Goal: Entertainment & Leisure: Consume media (video, audio)

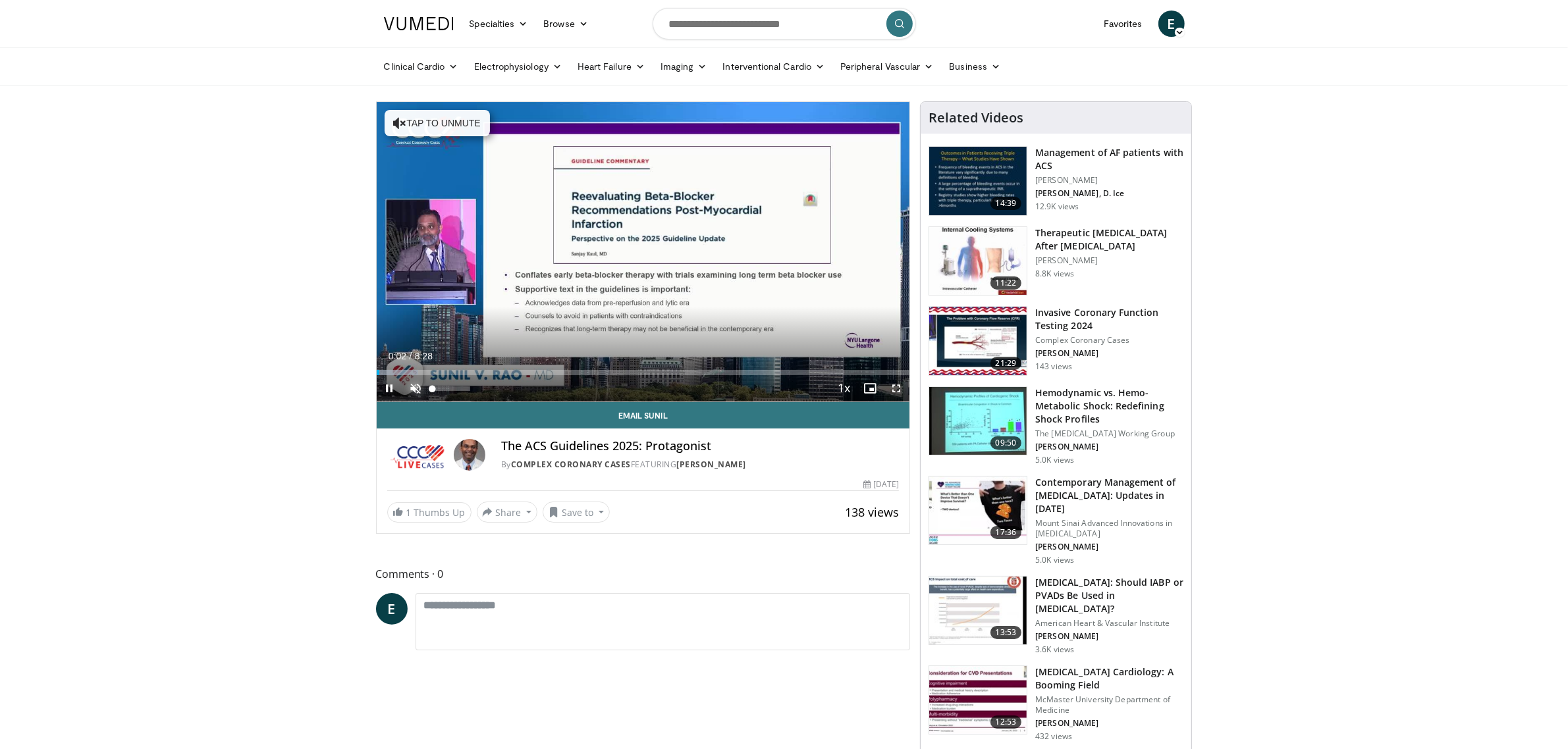
click at [415, 388] on span "Video Player" at bounding box center [416, 389] width 27 height 27
click at [890, 390] on span "Video Player" at bounding box center [897, 389] width 27 height 27
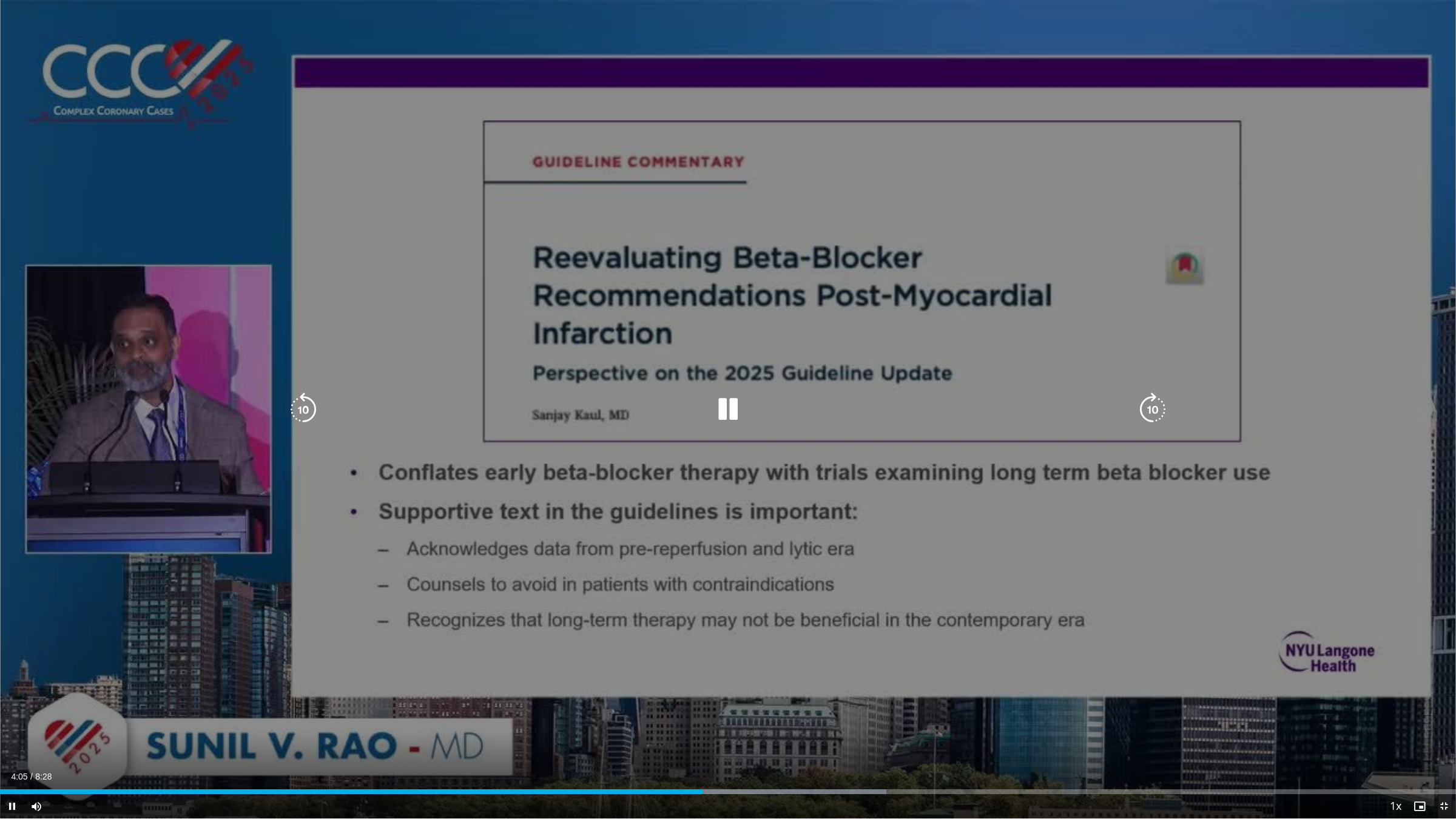
click at [723, 401] on icon "Video Player" at bounding box center [728, 410] width 34 height 34
drag, startPoint x: 381, startPoint y: 473, endPoint x: 442, endPoint y: 477, distance: 61.1
click at [442, 477] on div "10 seconds Tap to unmute" at bounding box center [728, 409] width 1456 height 818
click at [685, 498] on div "10 seconds Tap to unmute" at bounding box center [728, 409] width 1456 height 818
drag, startPoint x: 728, startPoint y: 406, endPoint x: 711, endPoint y: 406, distance: 17.0
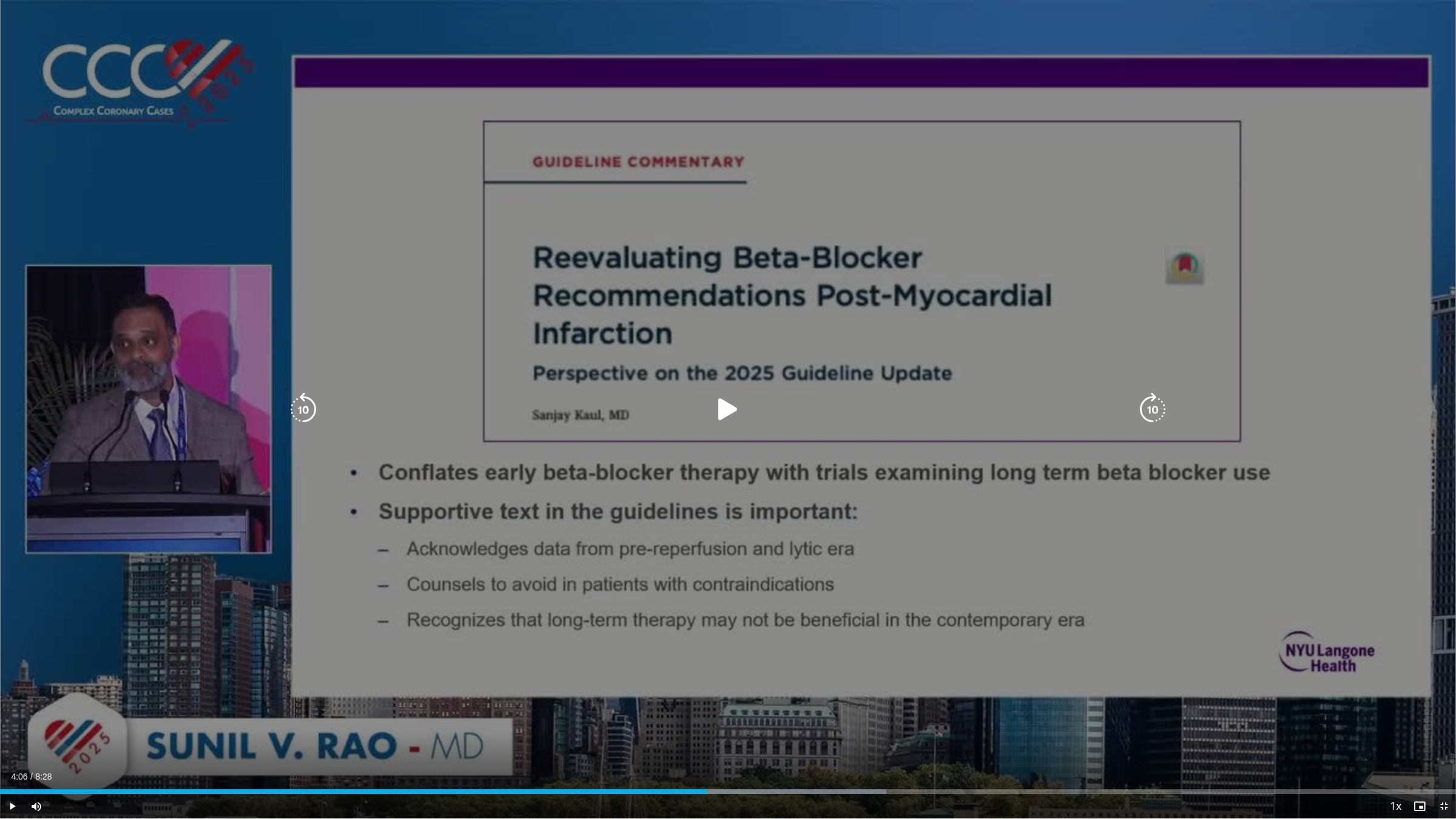
click at [728, 406] on icon "Video Player" at bounding box center [728, 410] width 34 height 34
click at [343, 226] on div "10 seconds Tap to unmute" at bounding box center [728, 409] width 1456 height 818
click at [725, 401] on icon "Video Player" at bounding box center [728, 410] width 34 height 34
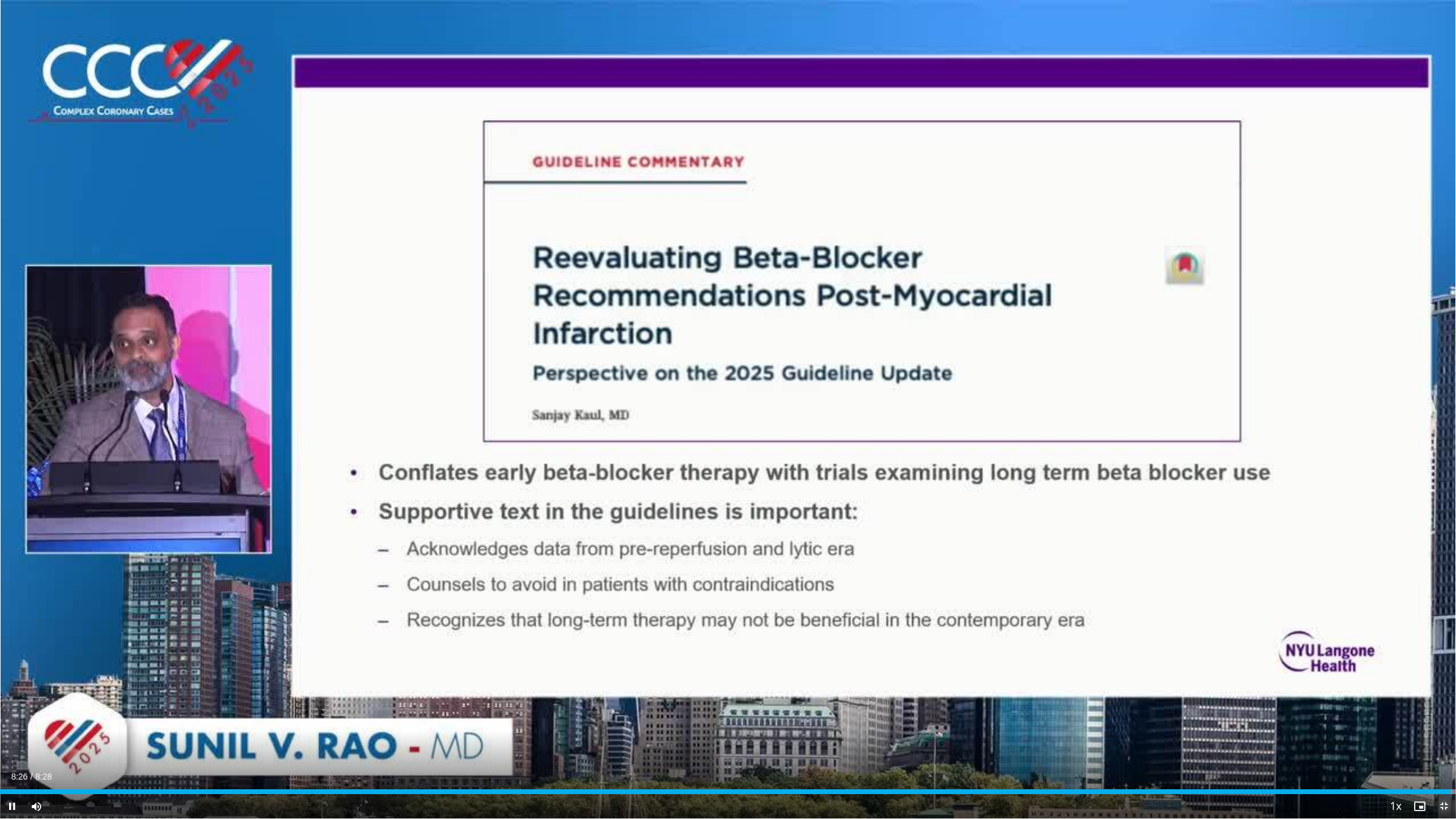
click at [1442, 690] on span "Video Player" at bounding box center [1444, 806] width 25 height 25
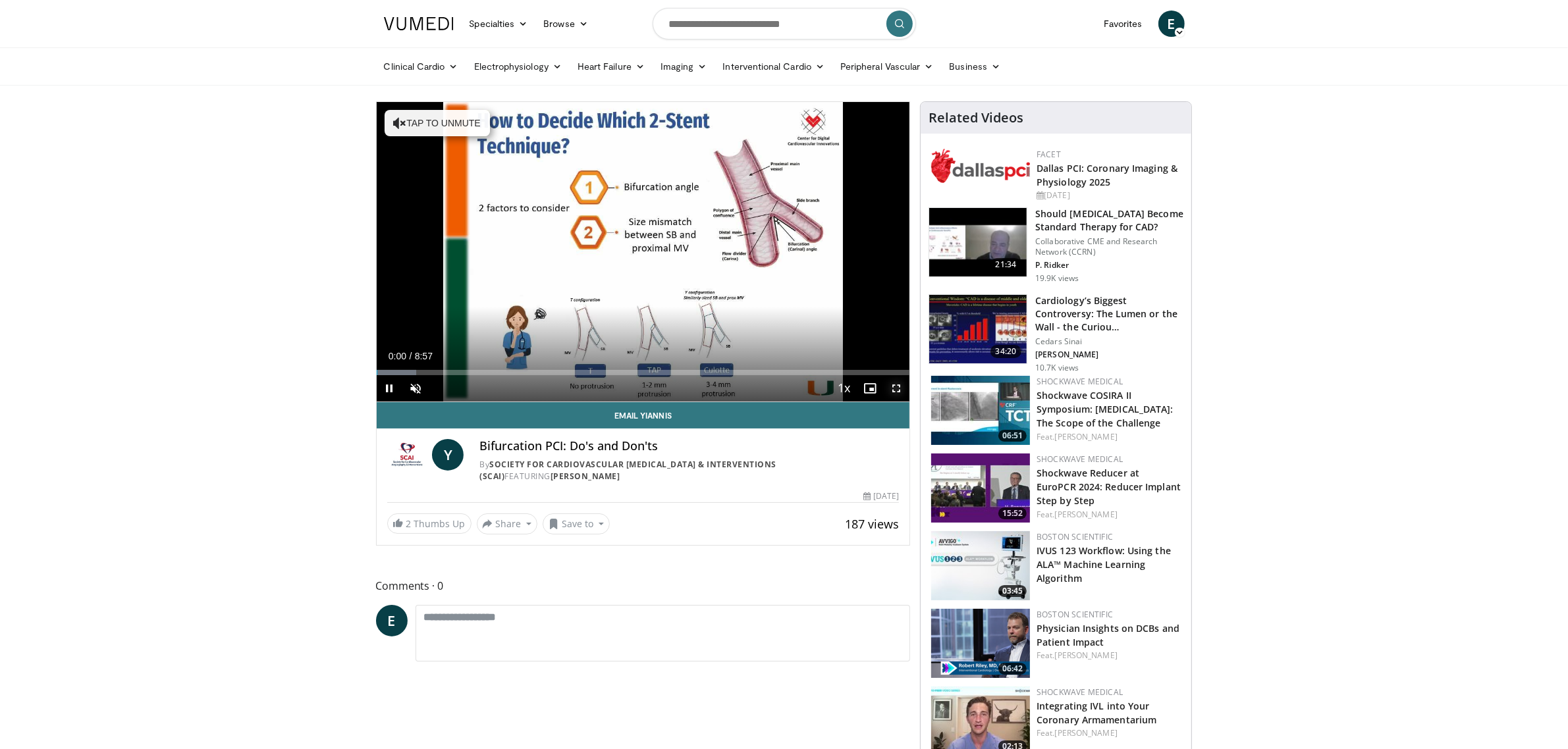
click at [897, 386] on span "Video Player" at bounding box center [897, 389] width 27 height 27
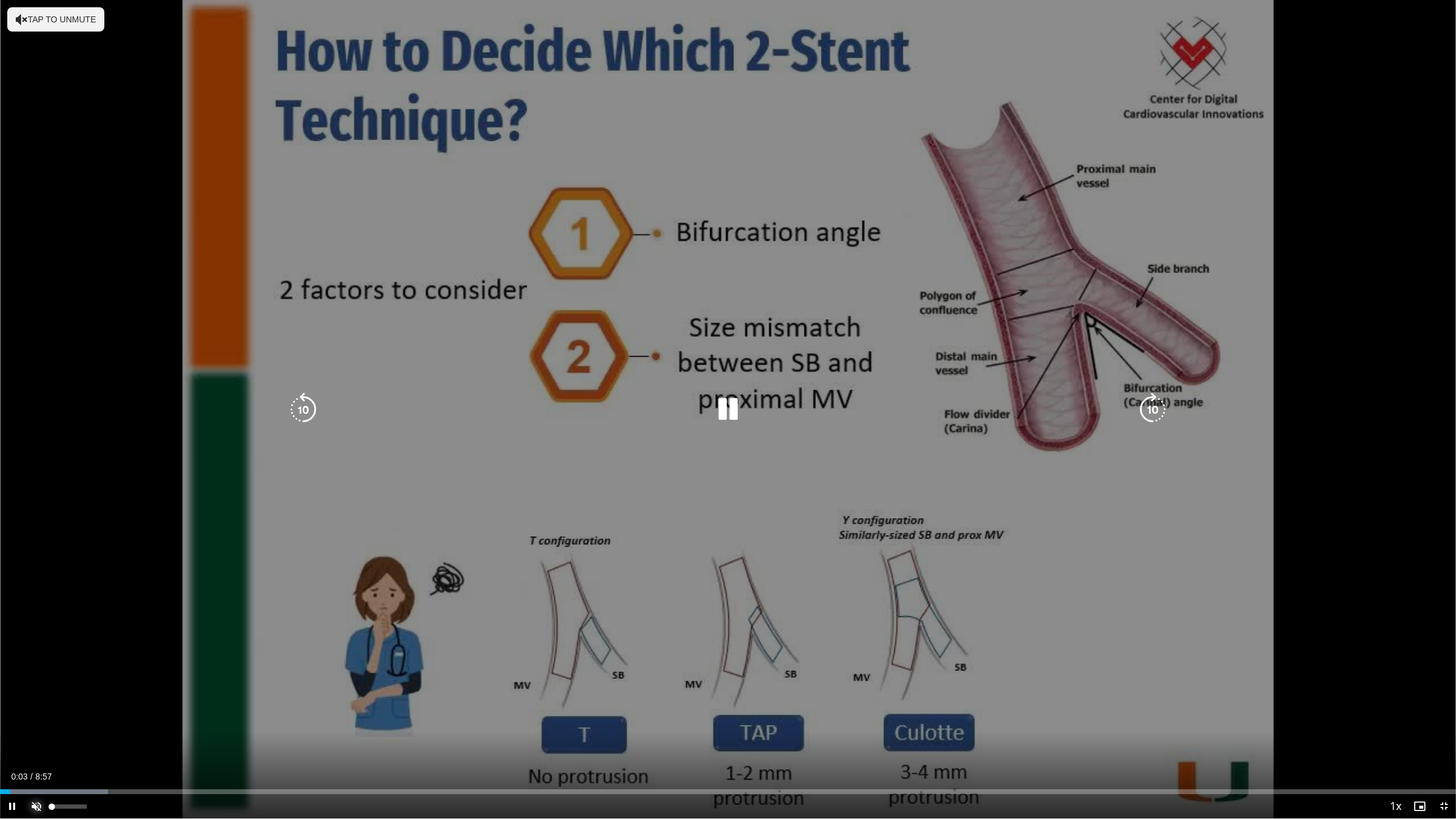
drag, startPoint x: 35, startPoint y: 799, endPoint x: 38, endPoint y: 794, distance: 5.8
click at [35, 690] on span "Video Player" at bounding box center [37, 806] width 25 height 25
click at [732, 414] on icon "Video Player" at bounding box center [728, 410] width 34 height 34
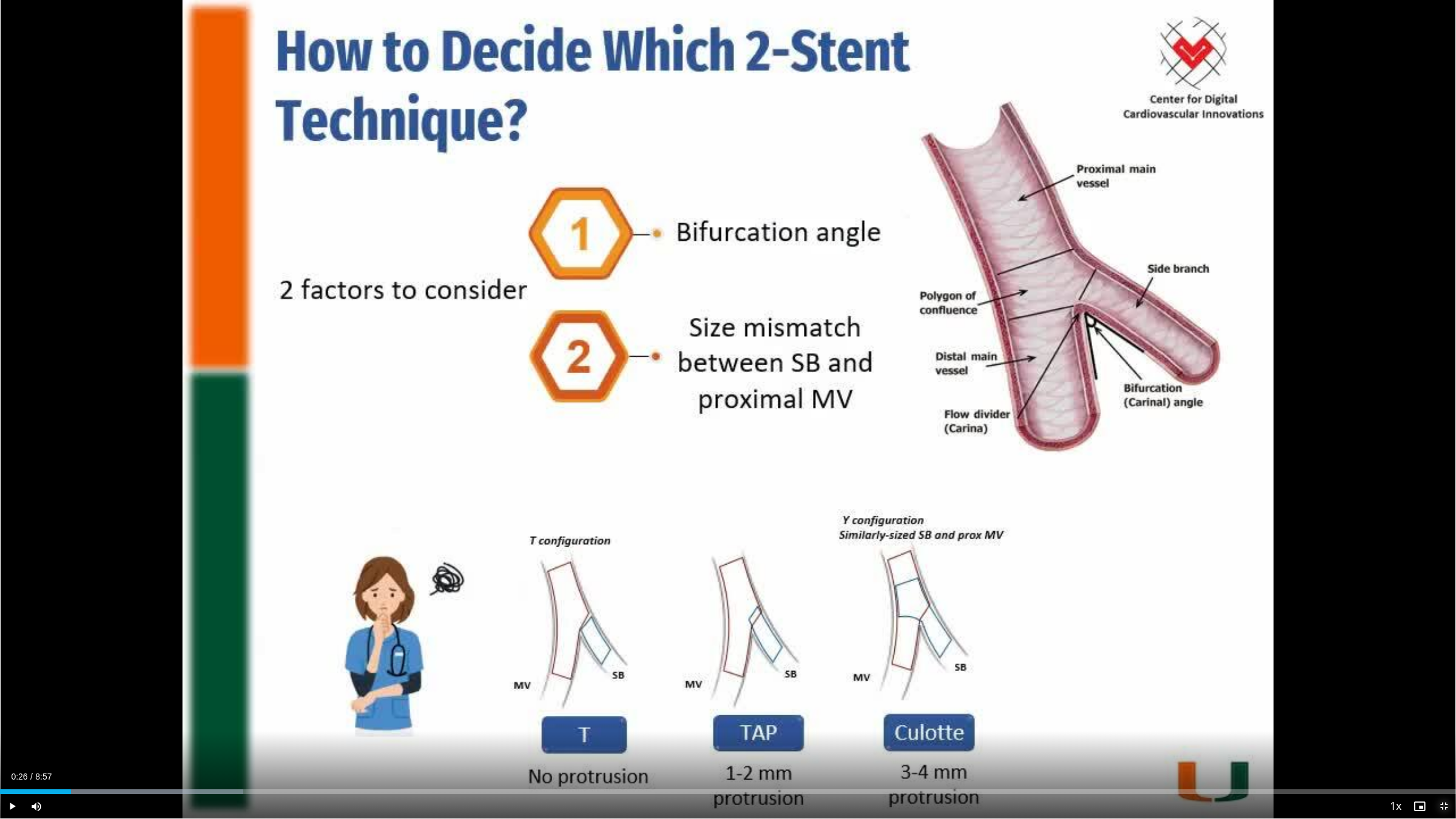
click at [1442, 690] on span "Video Player" at bounding box center [1444, 806] width 25 height 25
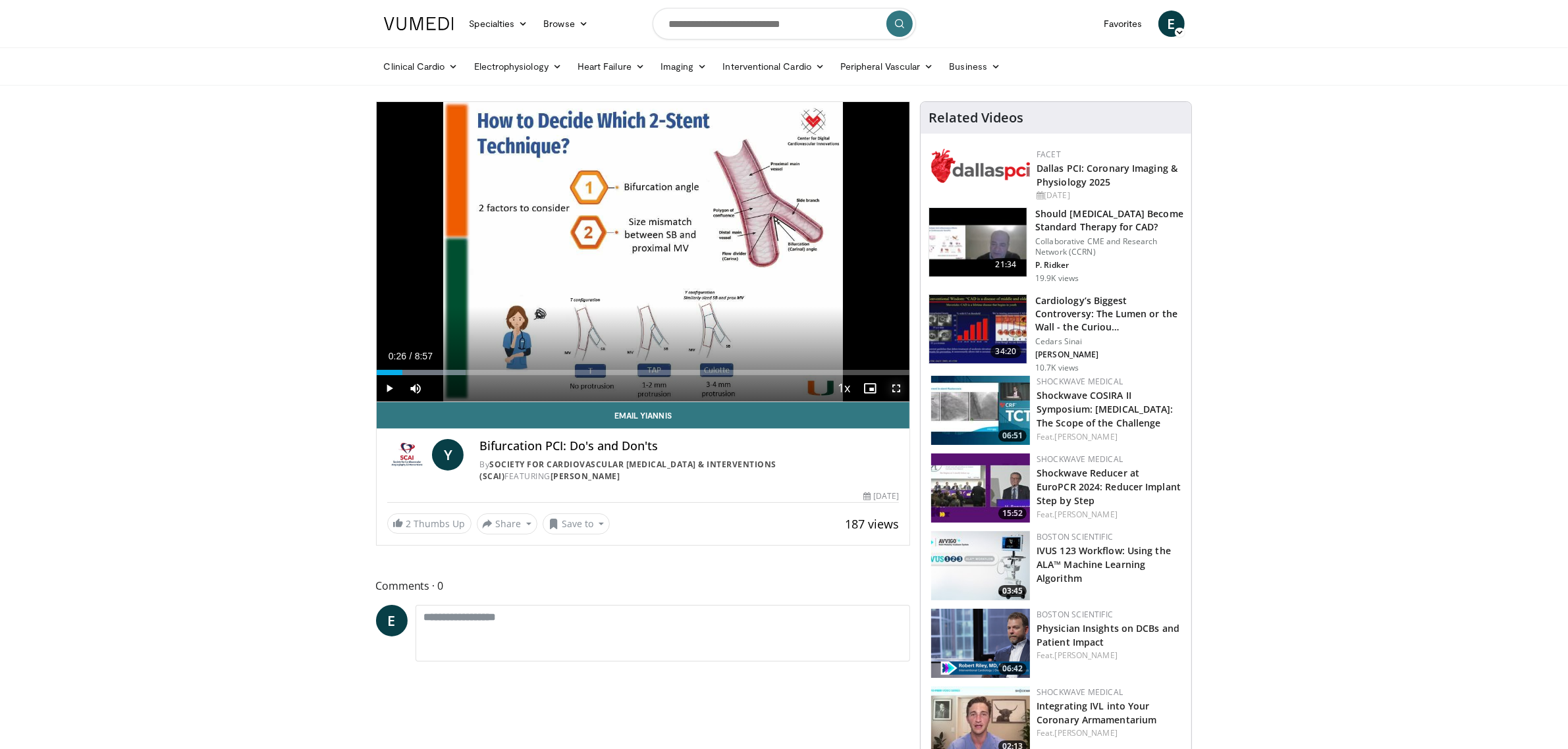
click at [893, 388] on span "Video Player" at bounding box center [897, 389] width 27 height 27
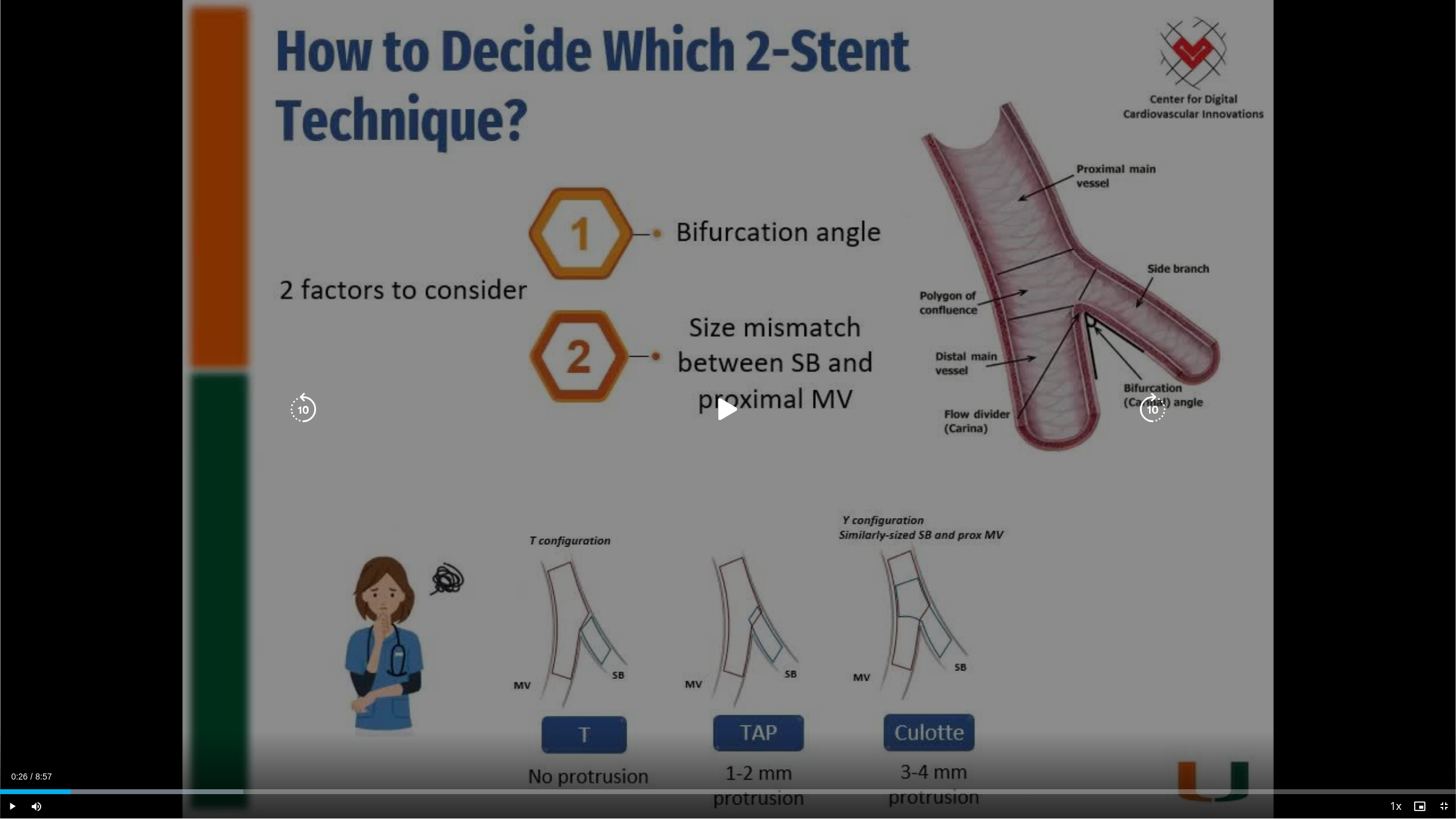
click at [729, 405] on icon "Video Player" at bounding box center [728, 410] width 34 height 34
click at [666, 232] on div "10 seconds Tap to unmute" at bounding box center [728, 409] width 1456 height 818
click at [731, 407] on icon "Video Player" at bounding box center [728, 410] width 34 height 34
click at [368, 519] on div "10 seconds Tap to unmute" at bounding box center [728, 409] width 1456 height 818
click at [719, 410] on icon "Video Player" at bounding box center [728, 410] width 34 height 34
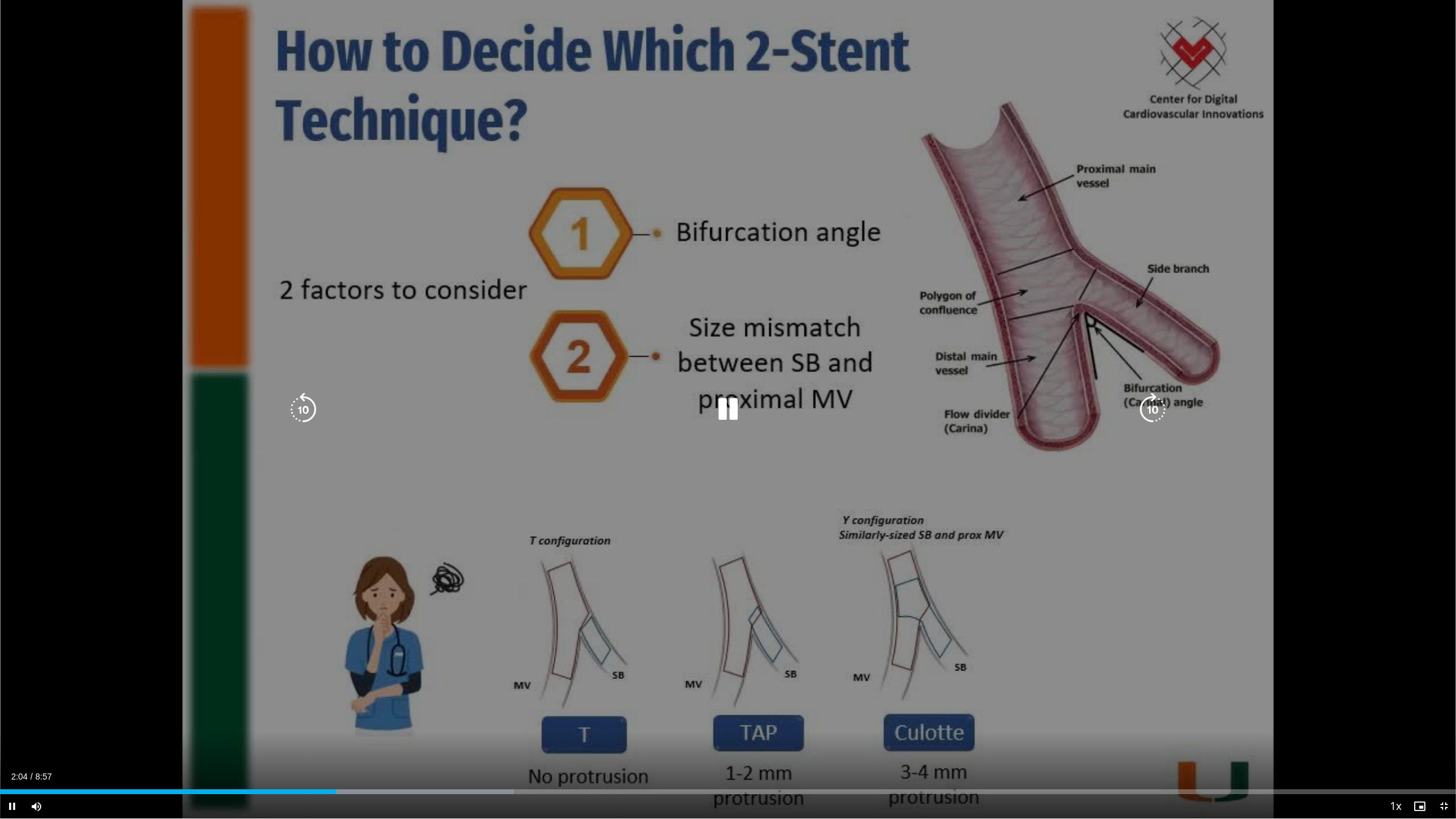
click at [899, 549] on div "10 seconds Tap to unmute" at bounding box center [728, 409] width 1456 height 818
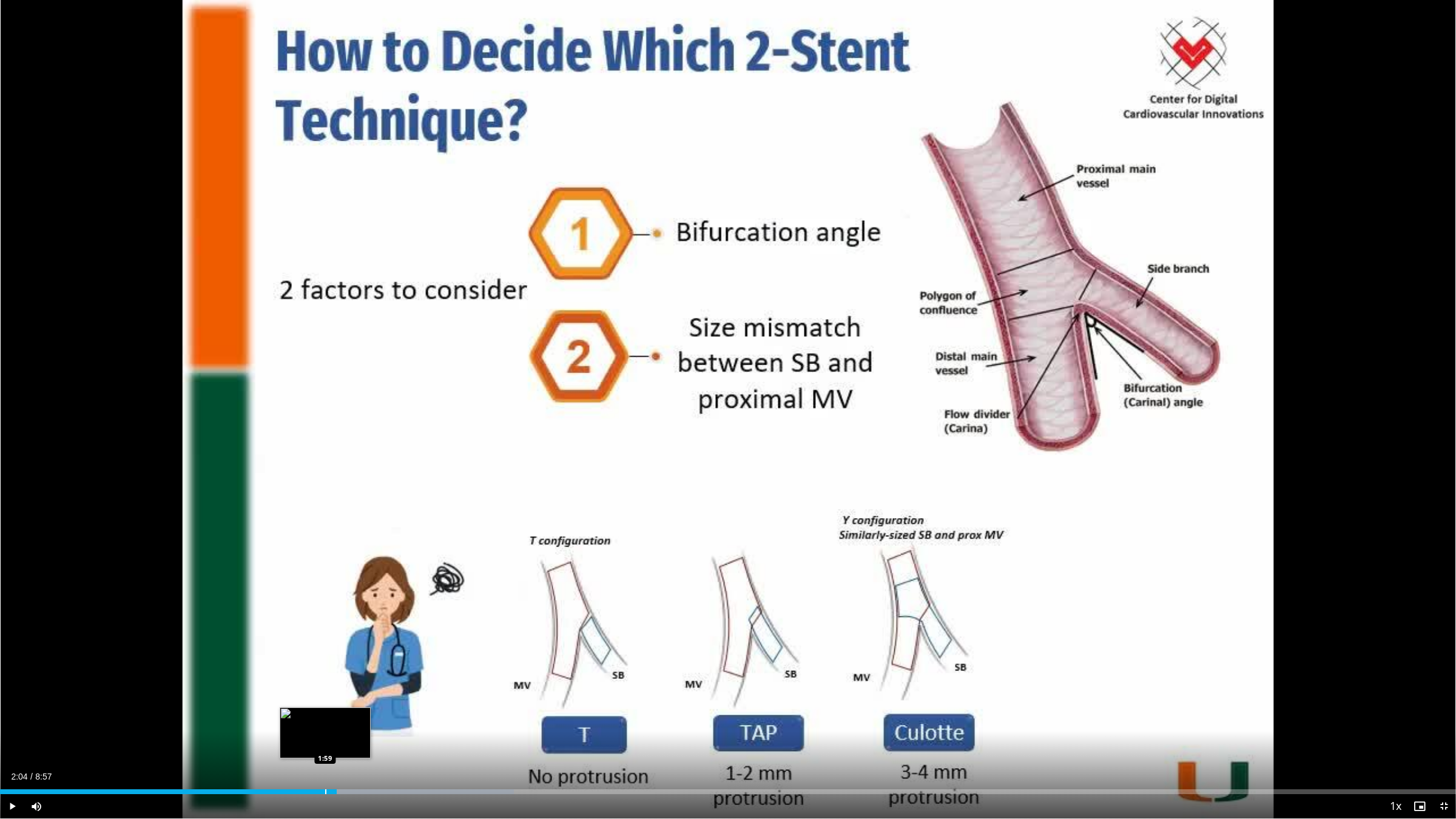
click at [325, 690] on div "Progress Bar" at bounding box center [326, 791] width 1 height 5
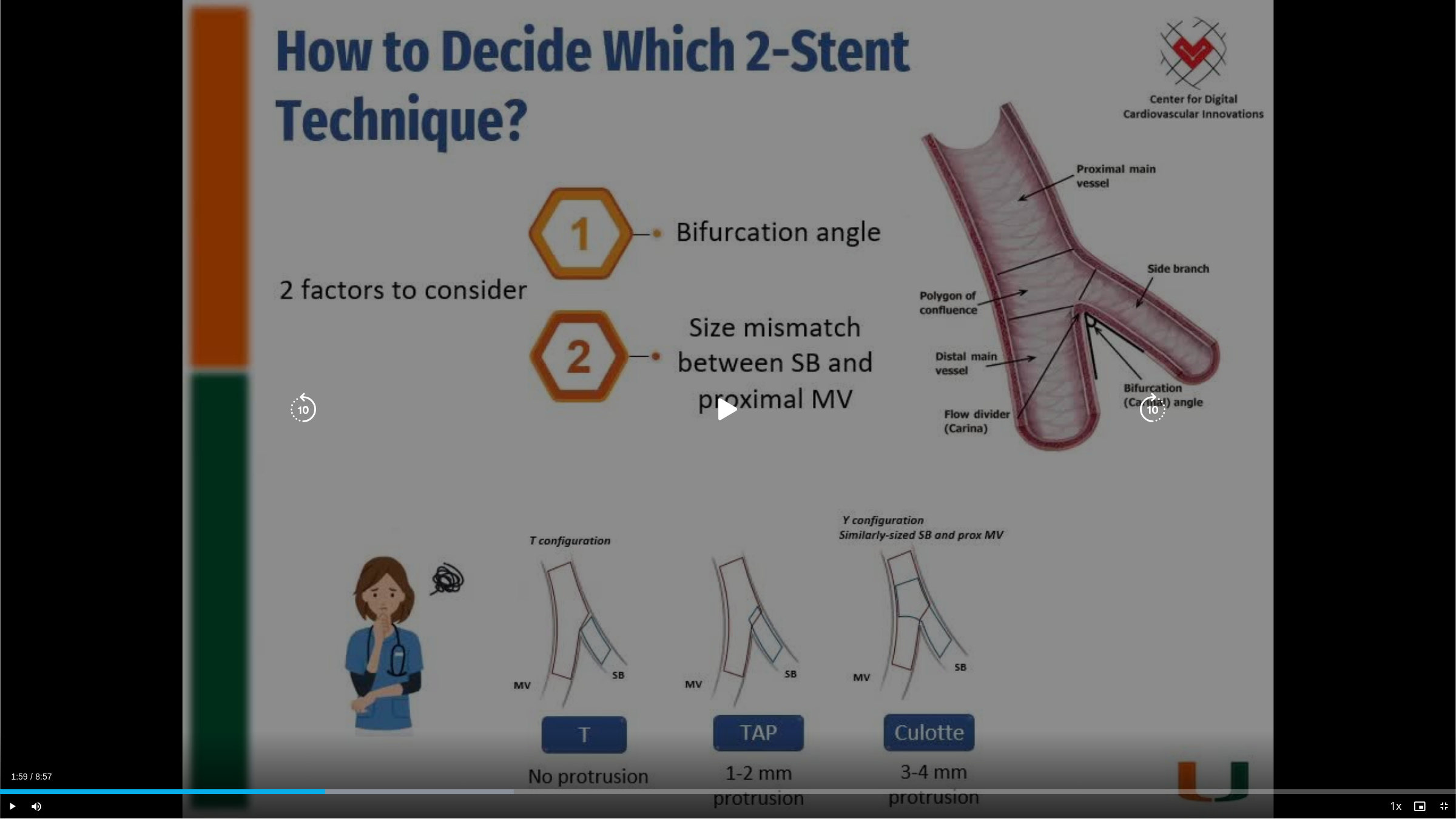
click at [596, 511] on div "10 seconds Tap to unmute" at bounding box center [728, 409] width 1456 height 818
click at [607, 605] on div "10 seconds Tap to unmute" at bounding box center [728, 409] width 1456 height 818
click at [723, 405] on icon "Video Player" at bounding box center [728, 410] width 34 height 34
click at [438, 574] on div "10 seconds Tap to unmute" at bounding box center [728, 409] width 1456 height 818
click at [723, 407] on icon "Video Player" at bounding box center [728, 410] width 34 height 34
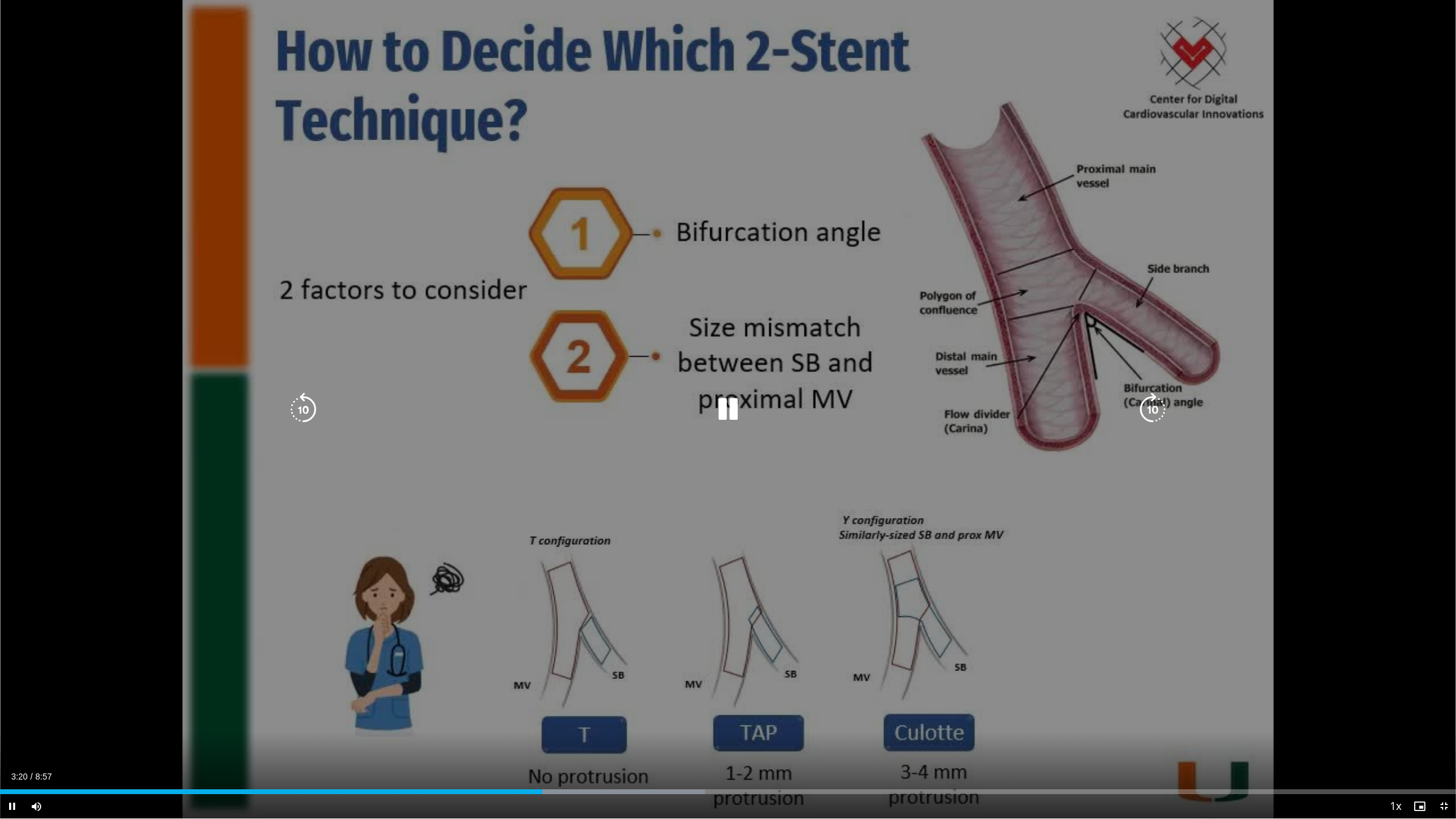
click at [234, 510] on div "10 seconds Tap to unmute" at bounding box center [728, 409] width 1456 height 818
click at [332, 528] on div "10 seconds Tap to unmute" at bounding box center [728, 409] width 1456 height 818
click at [190, 461] on div "10 seconds Tap to unmute" at bounding box center [728, 409] width 1456 height 818
click at [502, 502] on div "10 seconds Tap to unmute" at bounding box center [728, 409] width 1456 height 818
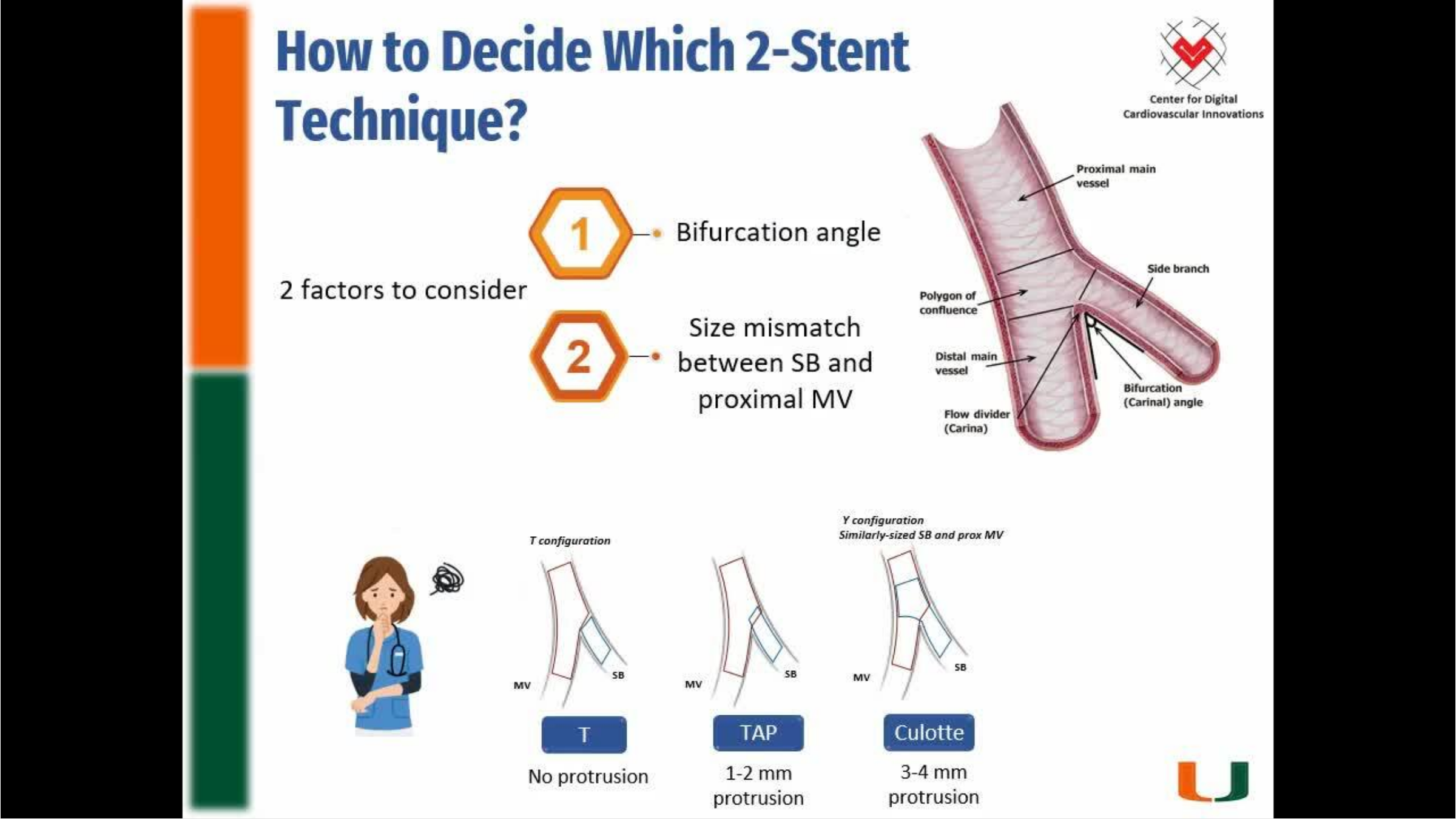
click at [223, 535] on div "10 seconds Tap to unmute" at bounding box center [728, 409] width 1456 height 818
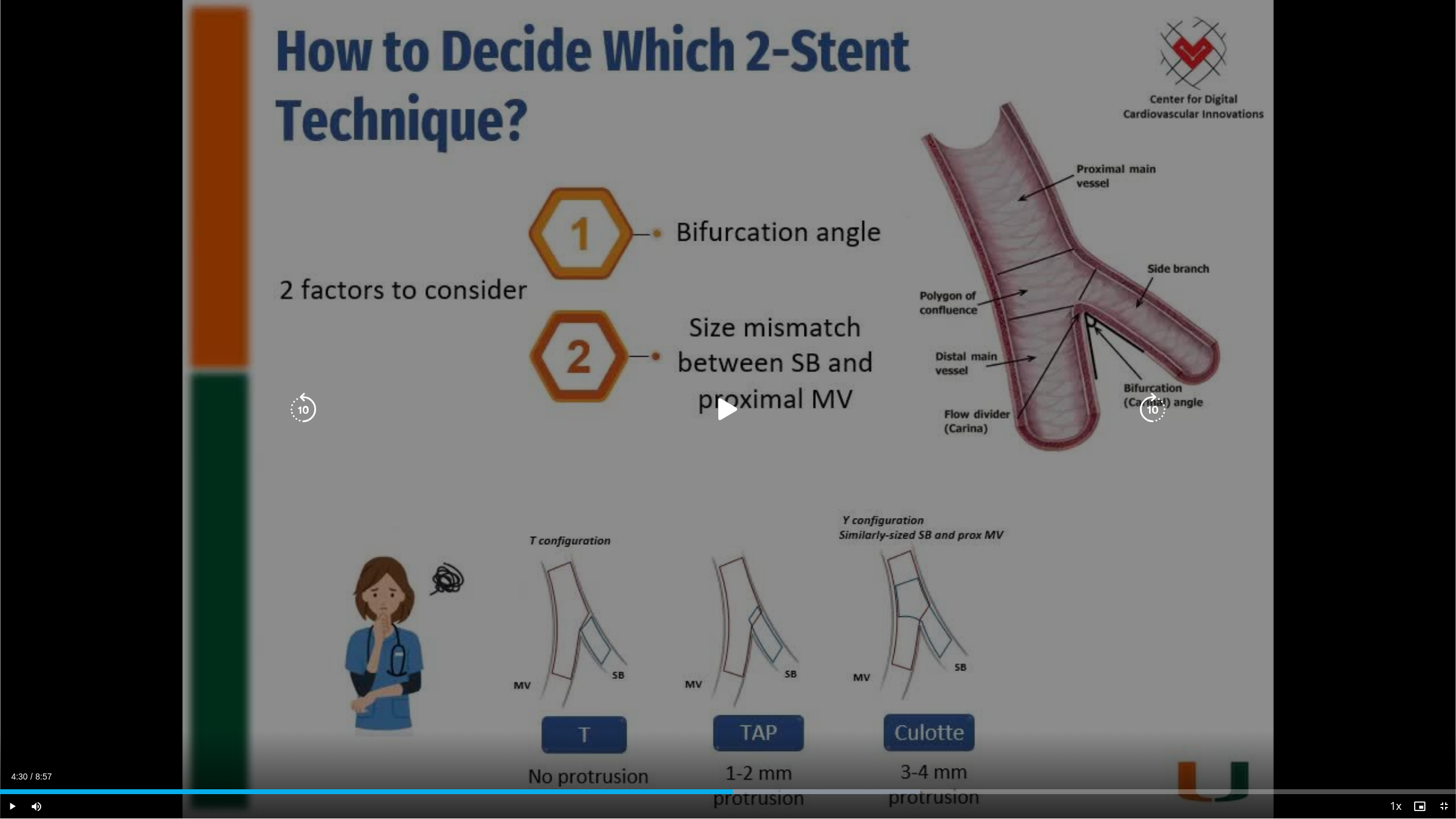
click at [723, 405] on icon "Video Player" at bounding box center [728, 410] width 34 height 34
click at [94, 380] on div "10 seconds Tap to unmute" at bounding box center [728, 409] width 1456 height 818
click at [717, 399] on icon "Video Player" at bounding box center [728, 410] width 34 height 34
click at [102, 494] on div "10 seconds Tap to unmute" at bounding box center [728, 409] width 1456 height 818
click at [717, 408] on icon "Video Player" at bounding box center [728, 410] width 34 height 34
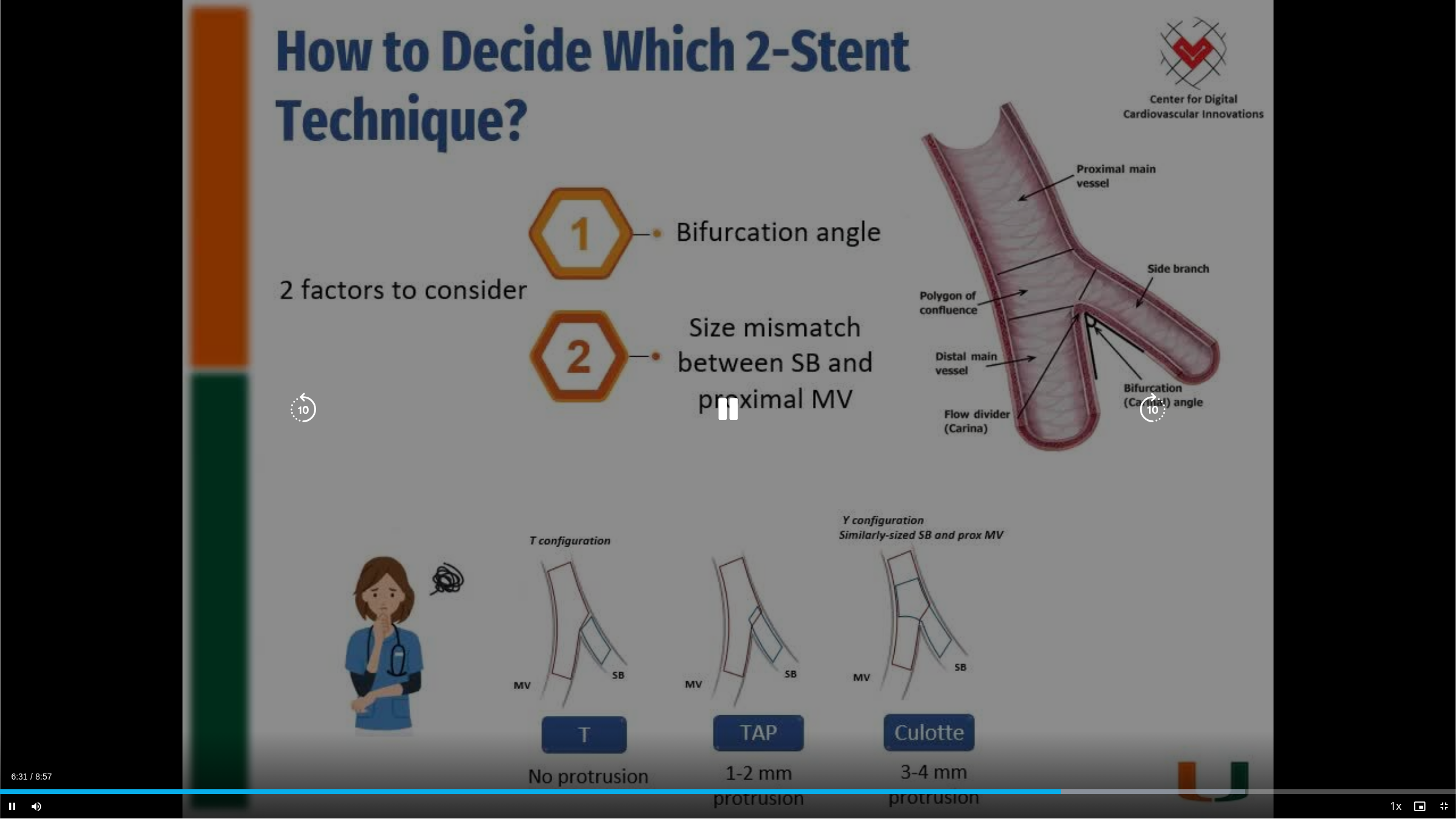
click at [650, 506] on div "10 seconds Tap to unmute" at bounding box center [728, 409] width 1456 height 818
click at [789, 319] on div "10 seconds Tap to unmute" at bounding box center [728, 409] width 1456 height 818
click at [319, 270] on div "10 seconds Tap to unmute" at bounding box center [728, 409] width 1456 height 818
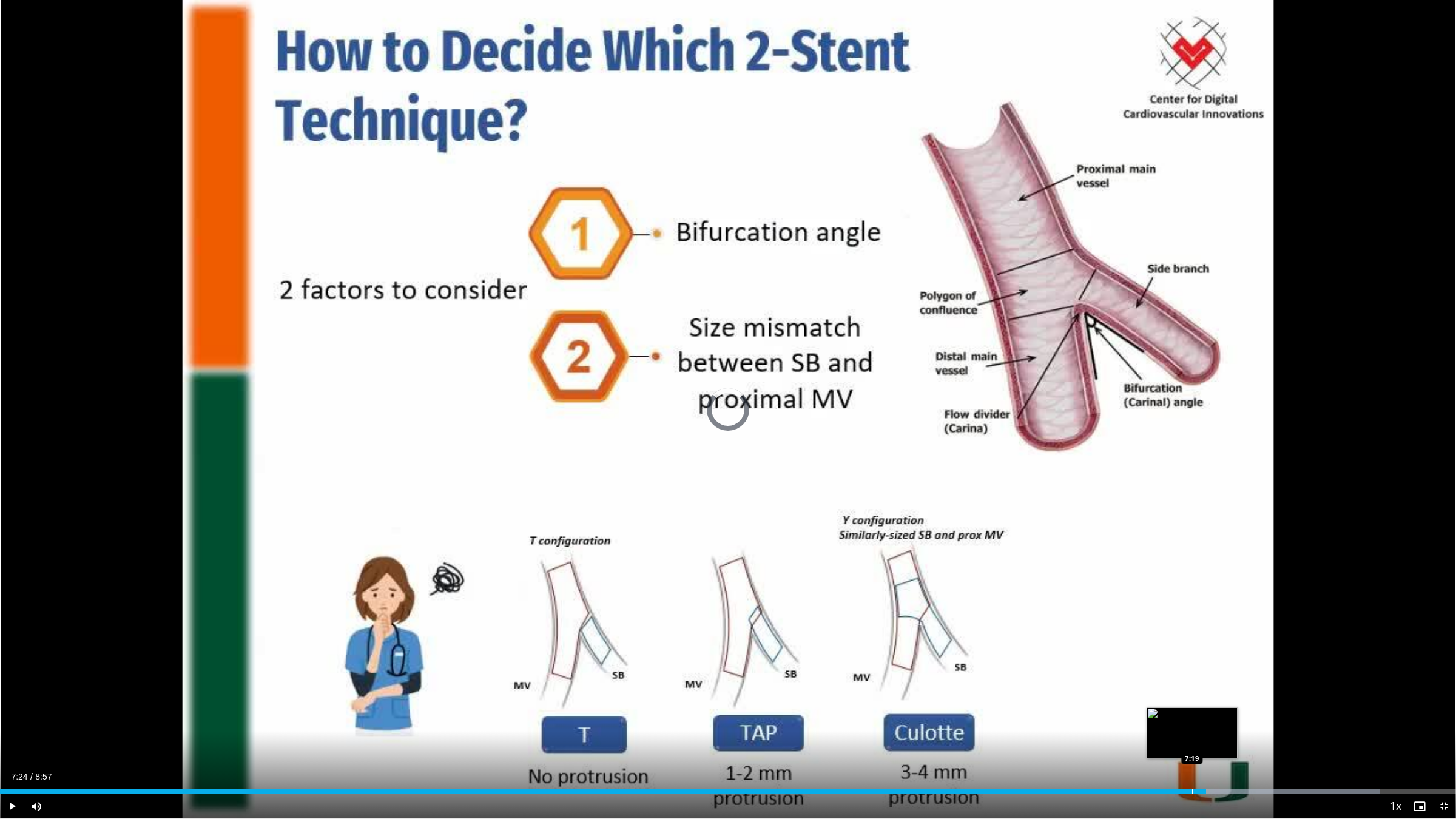
click at [1192, 690] on div "Progress Bar" at bounding box center [1193, 791] width 1 height 5
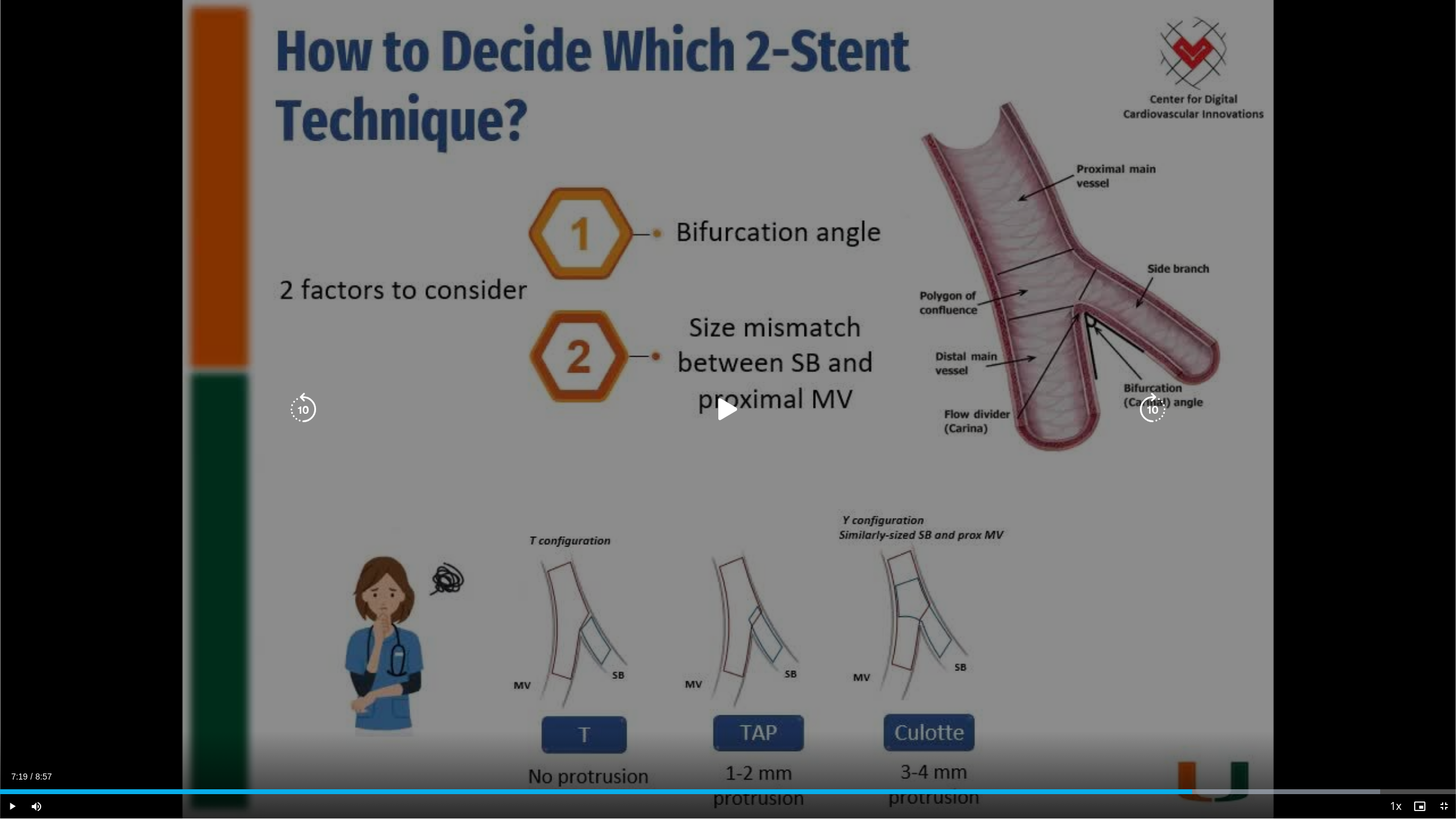
click at [725, 401] on icon "Video Player" at bounding box center [728, 410] width 34 height 34
click at [153, 227] on div "10 seconds Tap to unmute" at bounding box center [728, 409] width 1456 height 818
click at [719, 408] on icon "Video Player" at bounding box center [728, 410] width 34 height 34
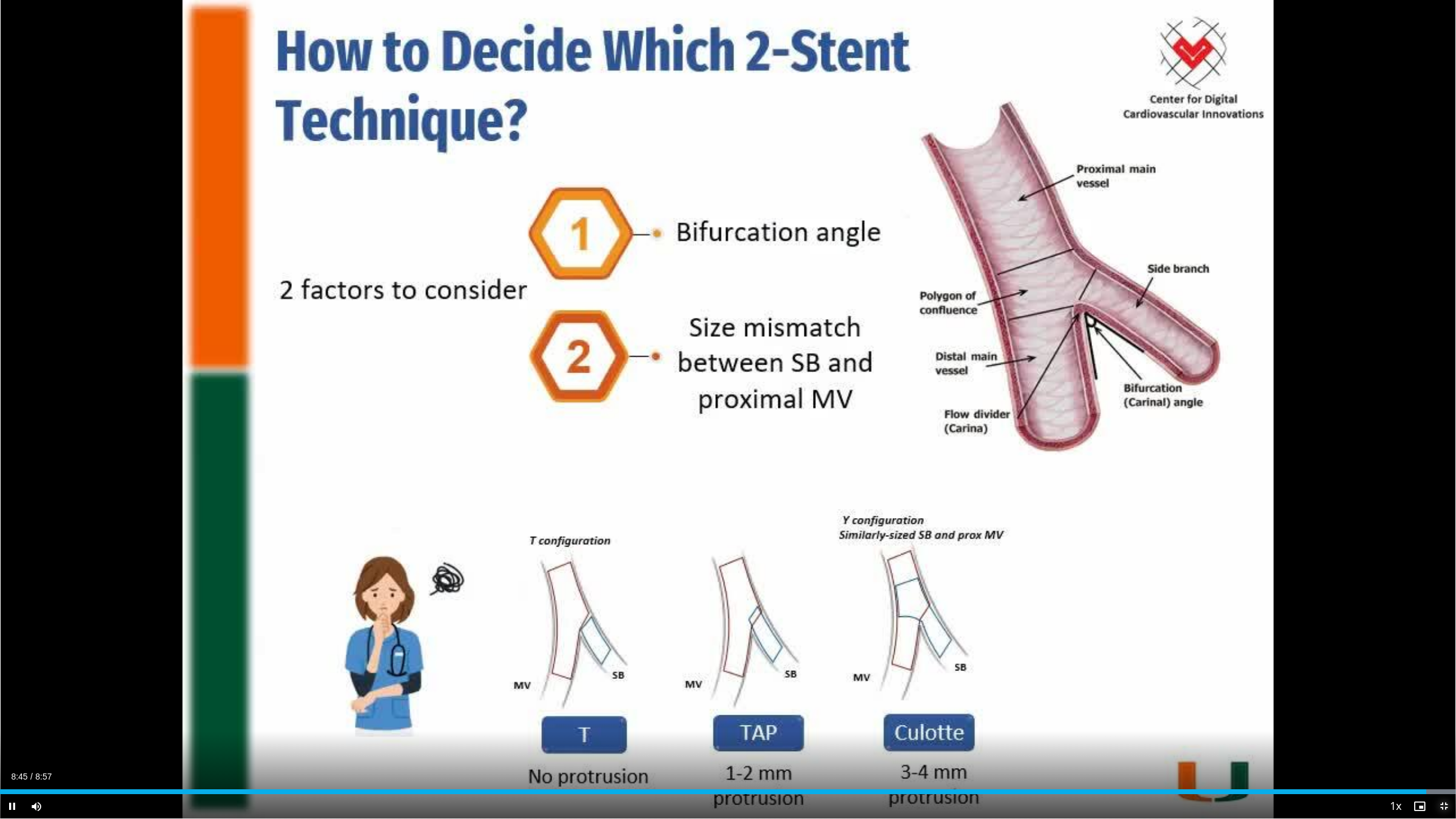
click at [1439, 690] on span "Video Player" at bounding box center [1444, 806] width 25 height 25
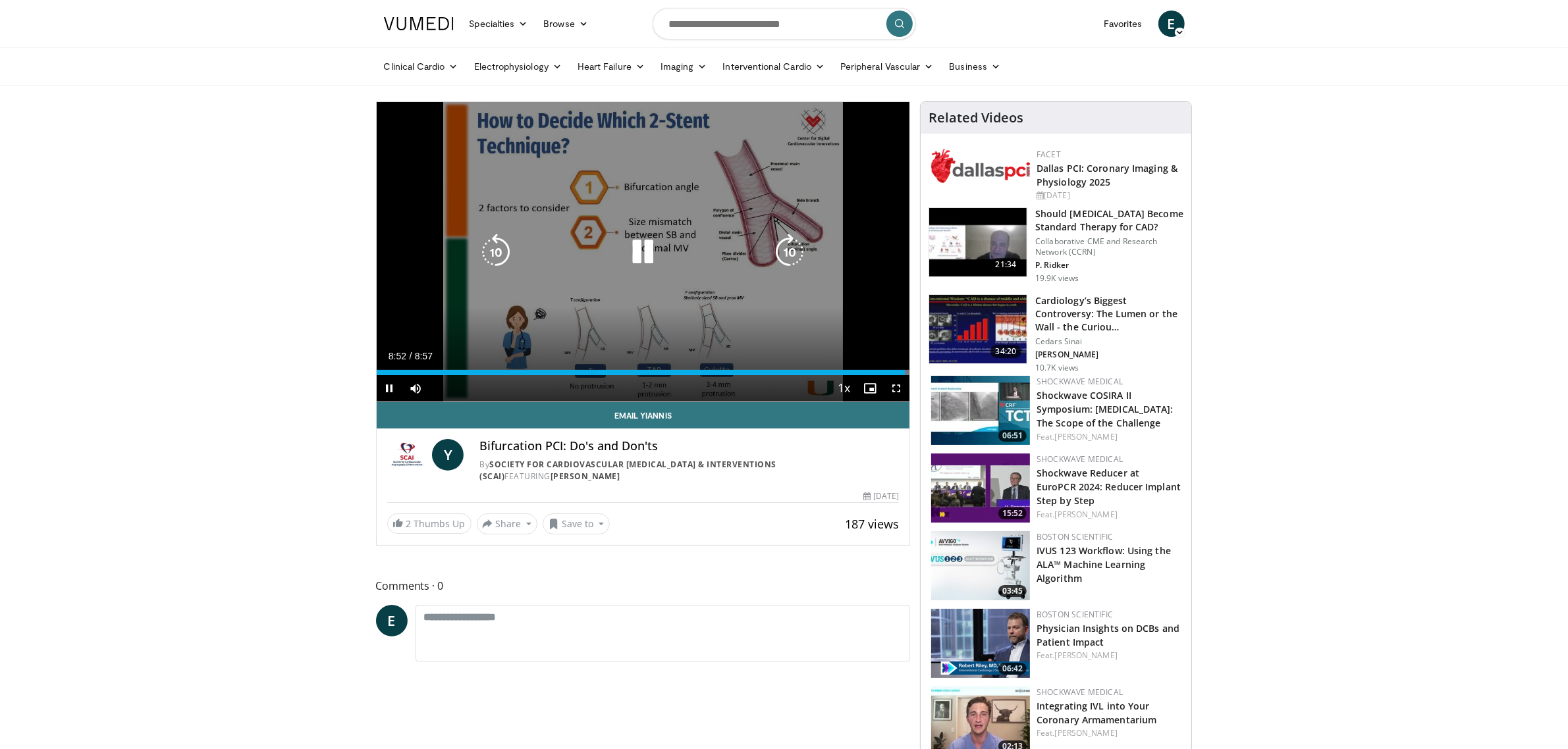
click at [642, 253] on icon "Video Player" at bounding box center [643, 253] width 37 height 37
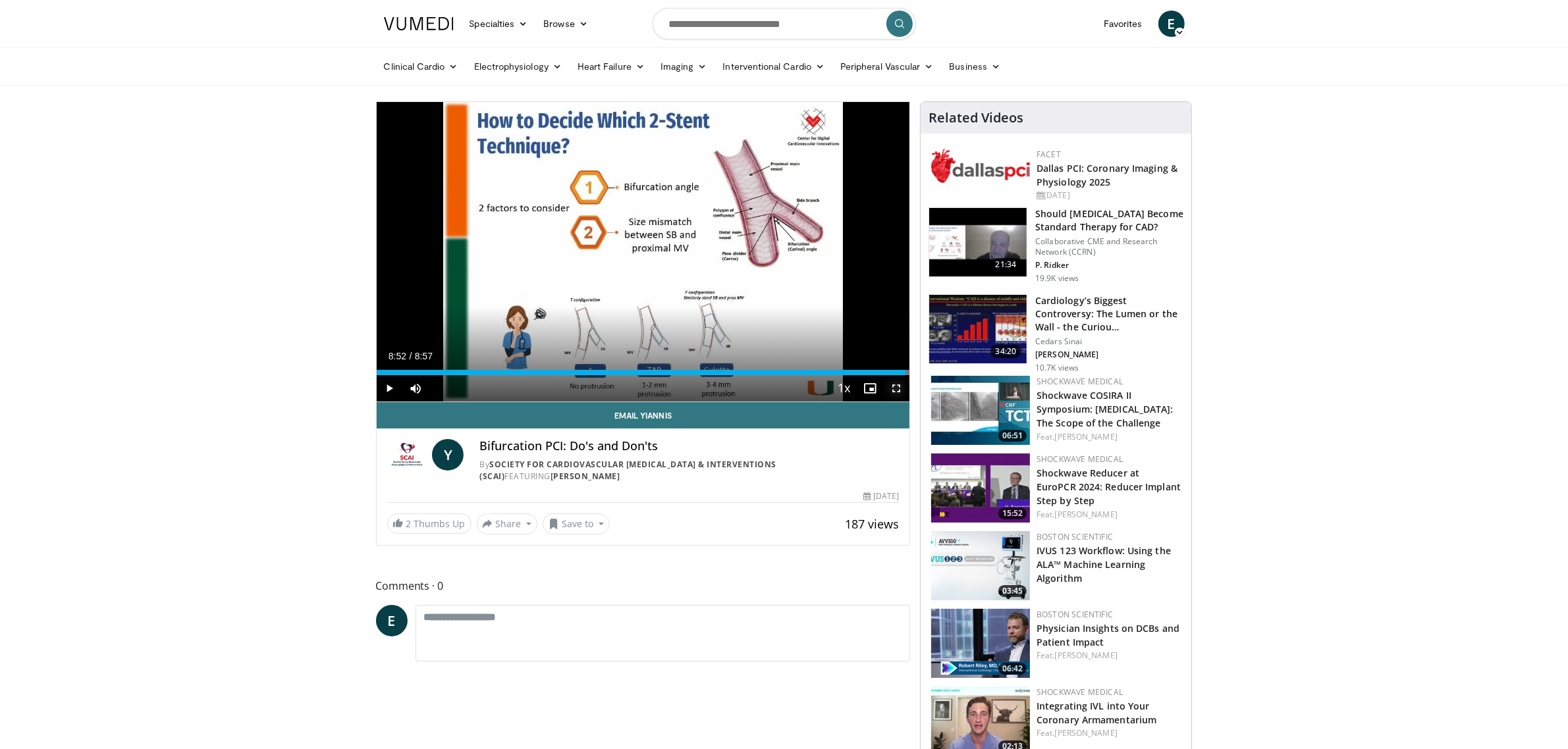
click at [894, 387] on span "Video Player" at bounding box center [897, 389] width 27 height 27
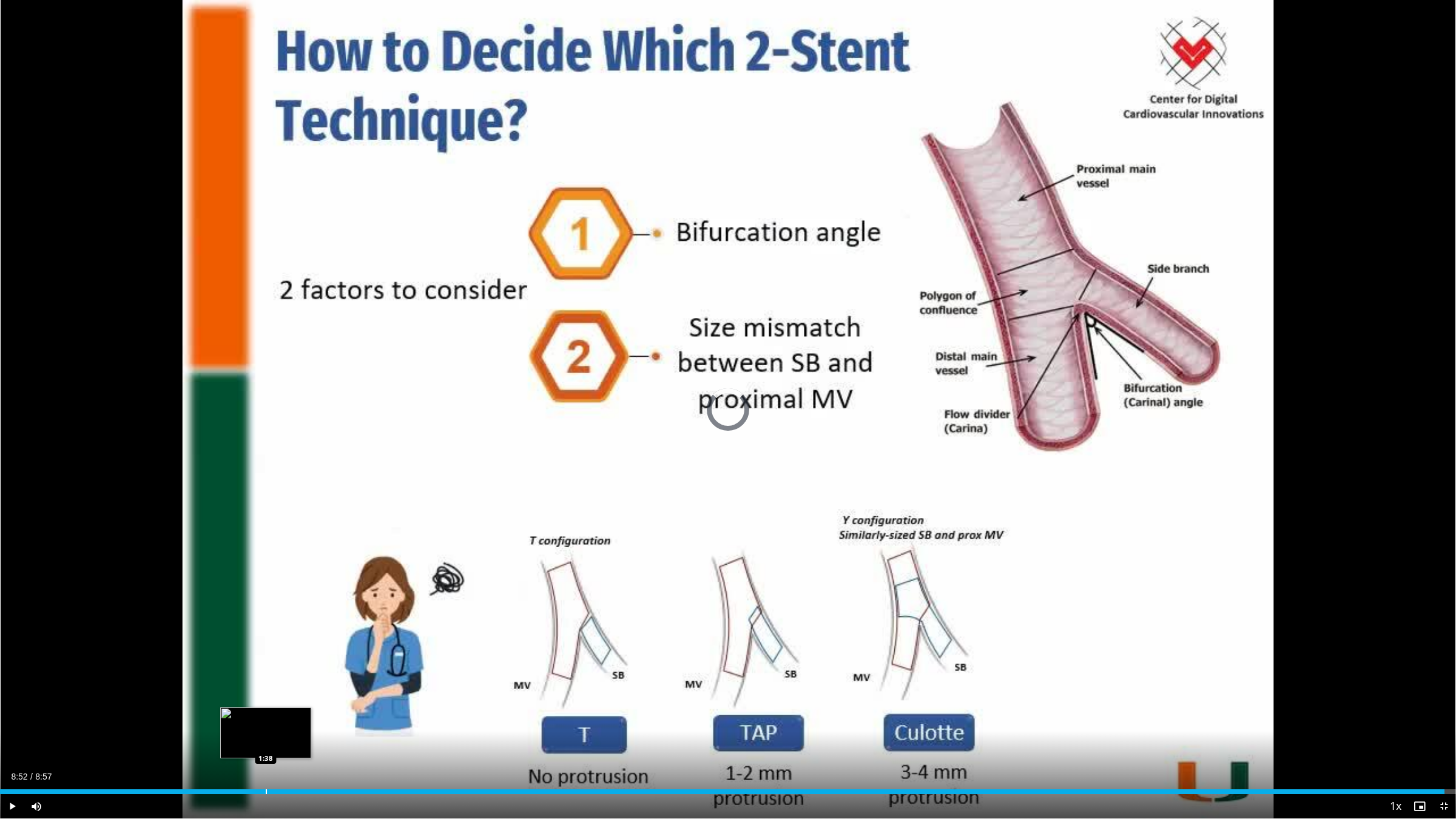
click at [265, 690] on div "Loaded : 18.59% 1:38 1:38" at bounding box center [728, 791] width 1456 height 5
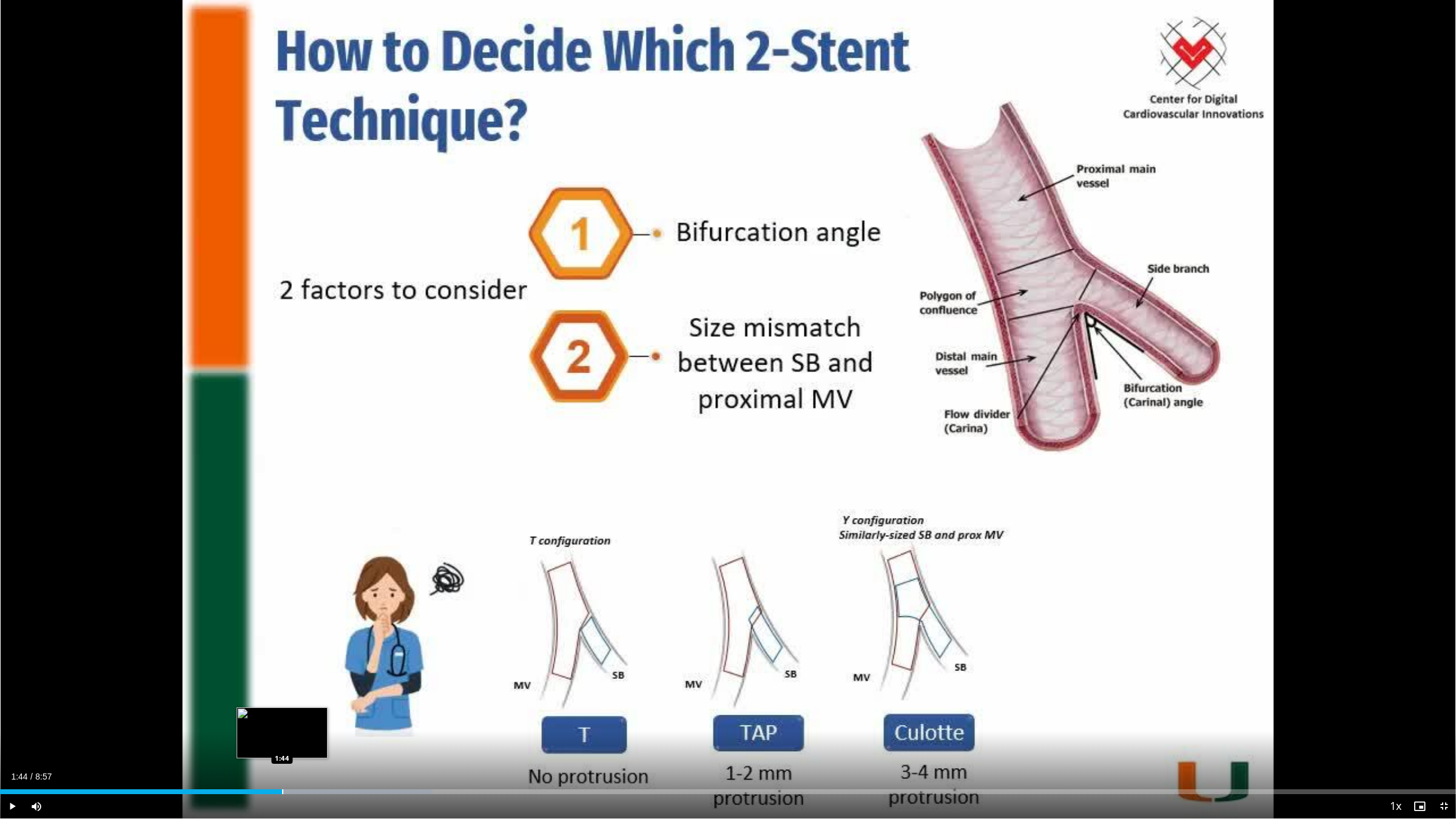
click at [282, 690] on div "Progress Bar" at bounding box center [283, 791] width 1 height 5
click at [298, 690] on div "Progress Bar" at bounding box center [298, 791] width 1 height 5
click at [314, 690] on div "Progress Bar" at bounding box center [315, 791] width 1 height 5
click at [205, 690] on div "Progress Bar" at bounding box center [205, 791] width 1 height 5
click at [225, 690] on div "Progress Bar" at bounding box center [225, 791] width 1 height 5
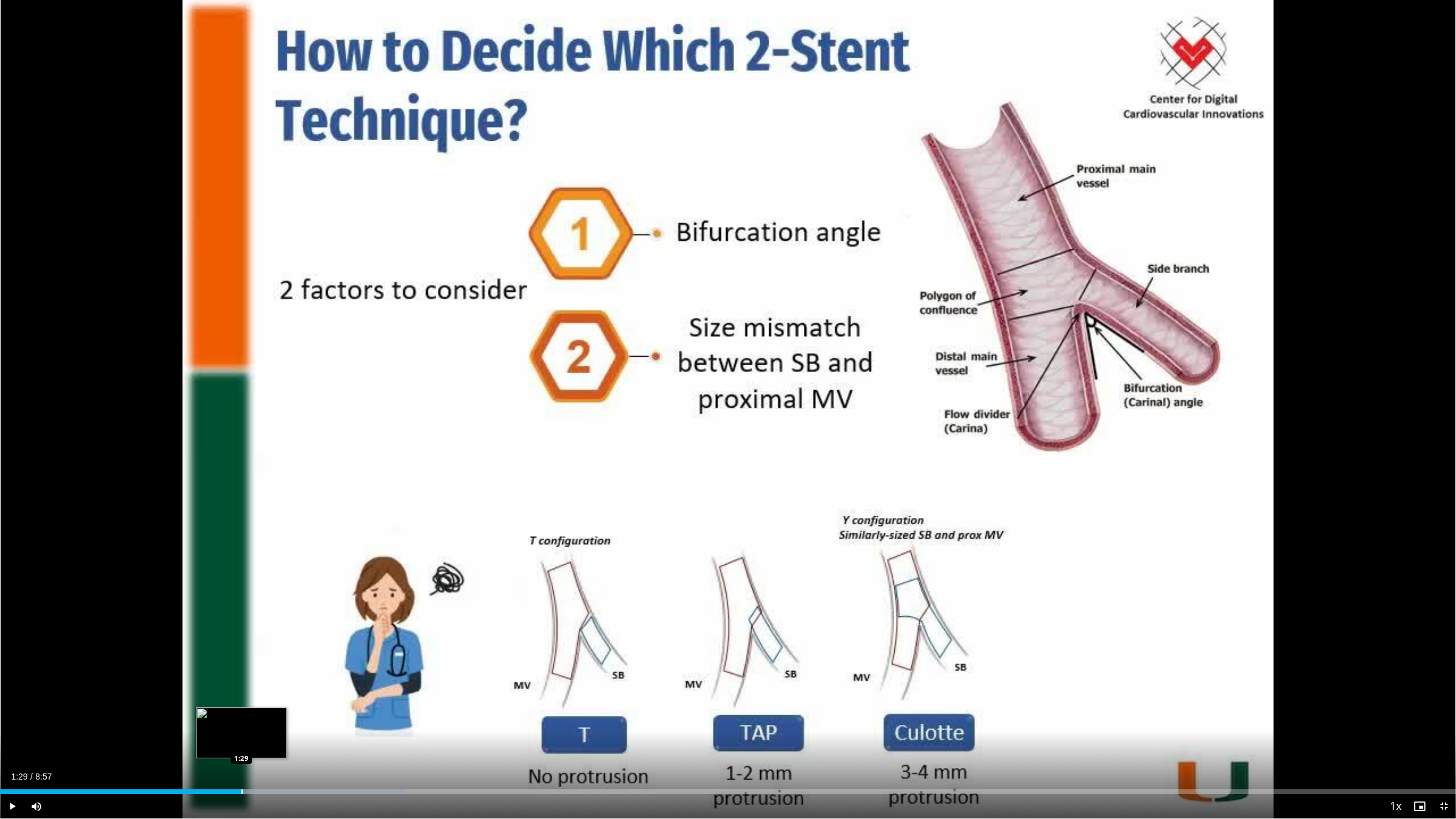
click at [242, 690] on div "Progress Bar" at bounding box center [242, 791] width 1 height 5
click at [257, 690] on div "Progress Bar" at bounding box center [258, 791] width 1 height 5
click at [272, 690] on div "Progress Bar" at bounding box center [273, 791] width 1 height 5
click at [288, 690] on div "Progress Bar" at bounding box center [328, 791] width 265 height 5
click at [296, 690] on div "Progress Bar" at bounding box center [297, 791] width 1 height 5
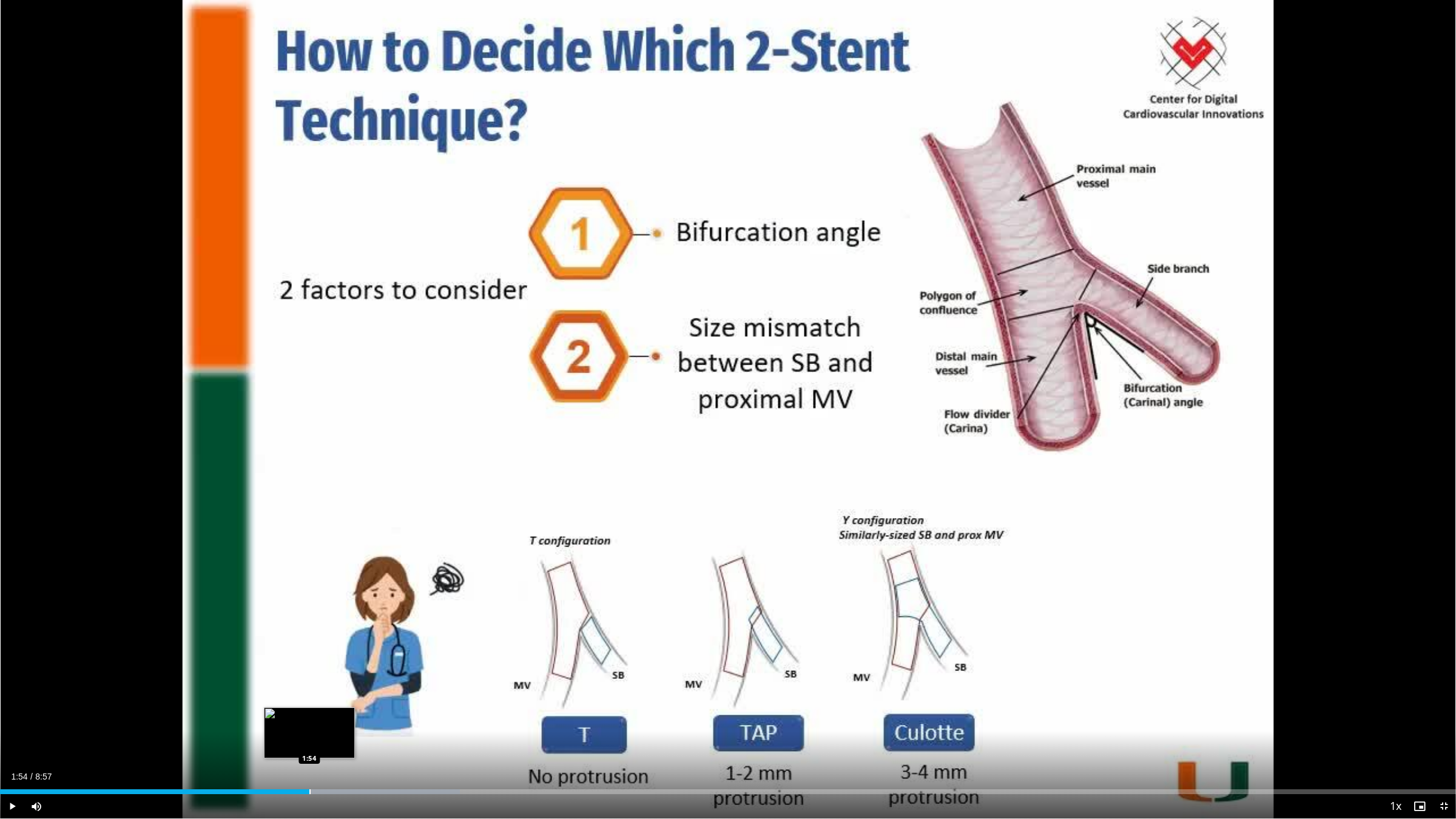
click at [309, 690] on div "Progress Bar" at bounding box center [310, 791] width 1 height 5
click at [322, 690] on div "Progress Bar" at bounding box center [322, 791] width 1 height 5
click at [334, 690] on div "Progress Bar" at bounding box center [334, 791] width 1 height 5
click at [346, 690] on div "Progress Bar" at bounding box center [347, 791] width 1 height 5
click at [357, 690] on div "Progress Bar" at bounding box center [358, 791] width 1 height 5
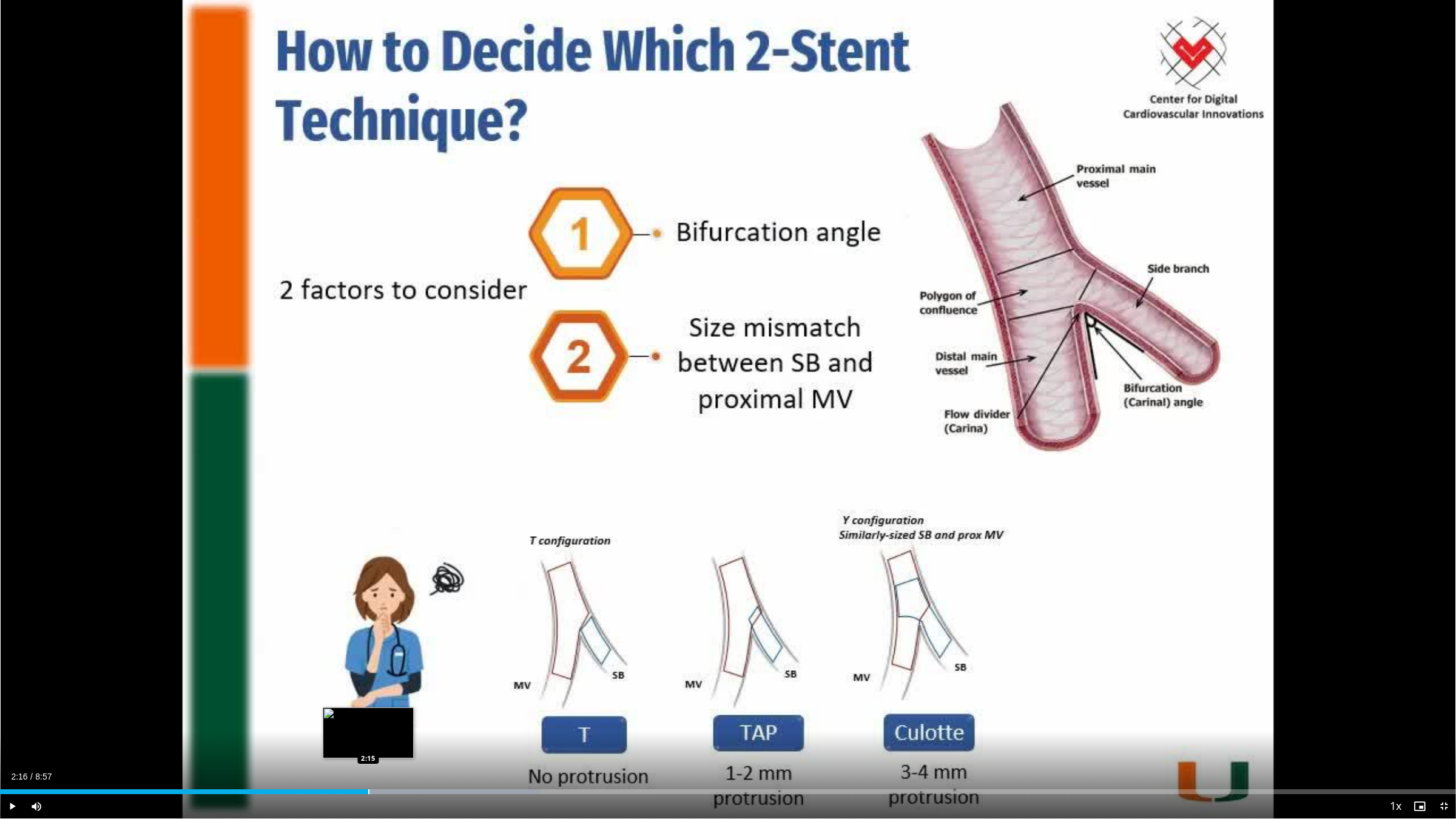
click at [368, 690] on div "Progress Bar" at bounding box center [369, 791] width 1 height 5
click at [382, 690] on div "Progress Bar" at bounding box center [382, 791] width 1 height 5
click at [394, 690] on div "Progress Bar" at bounding box center [395, 791] width 1 height 5
click at [405, 690] on div "Progress Bar" at bounding box center [406, 791] width 1 height 5
click at [1444, 690] on span "Video Player" at bounding box center [1444, 806] width 25 height 25
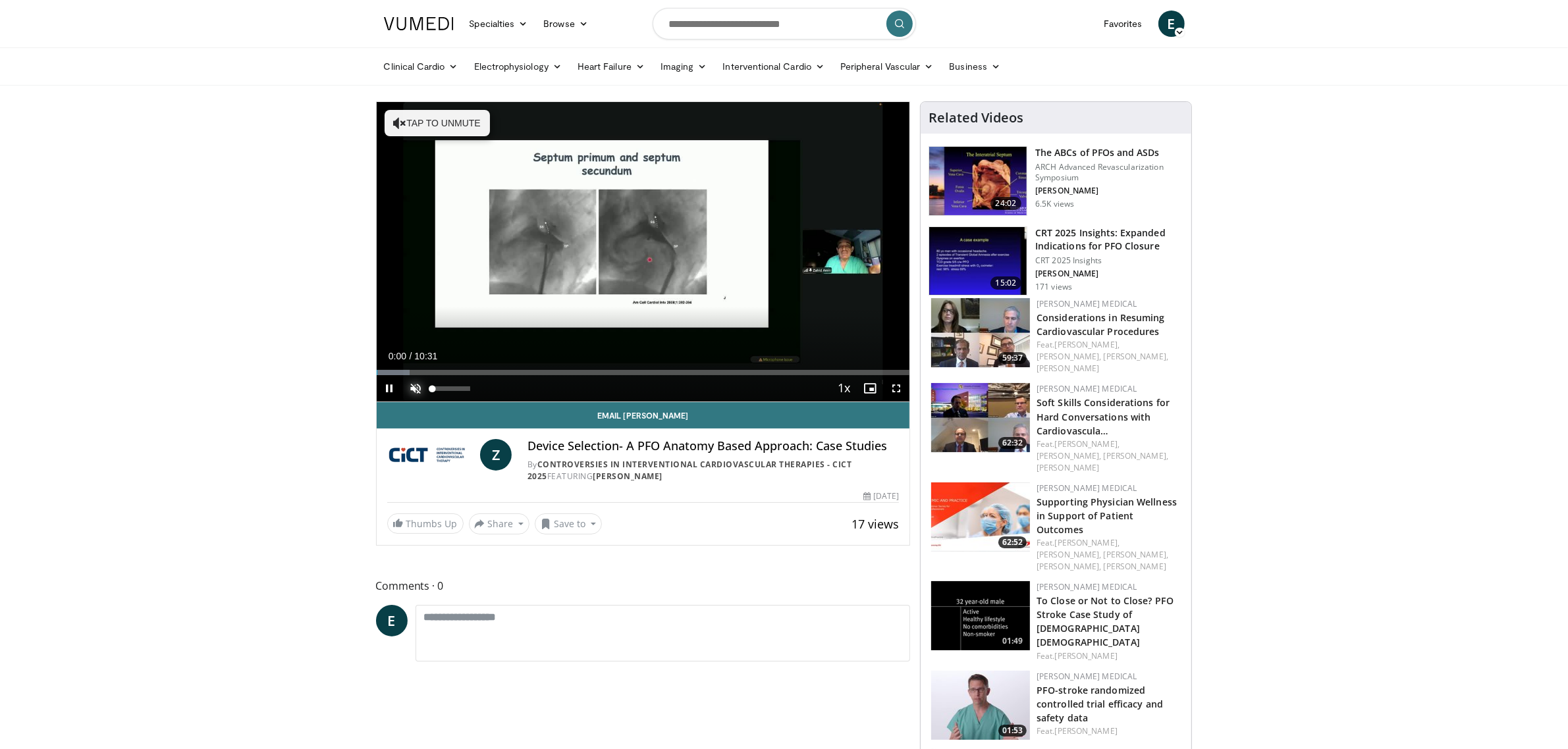
click at [413, 390] on span "Video Player" at bounding box center [416, 389] width 27 height 27
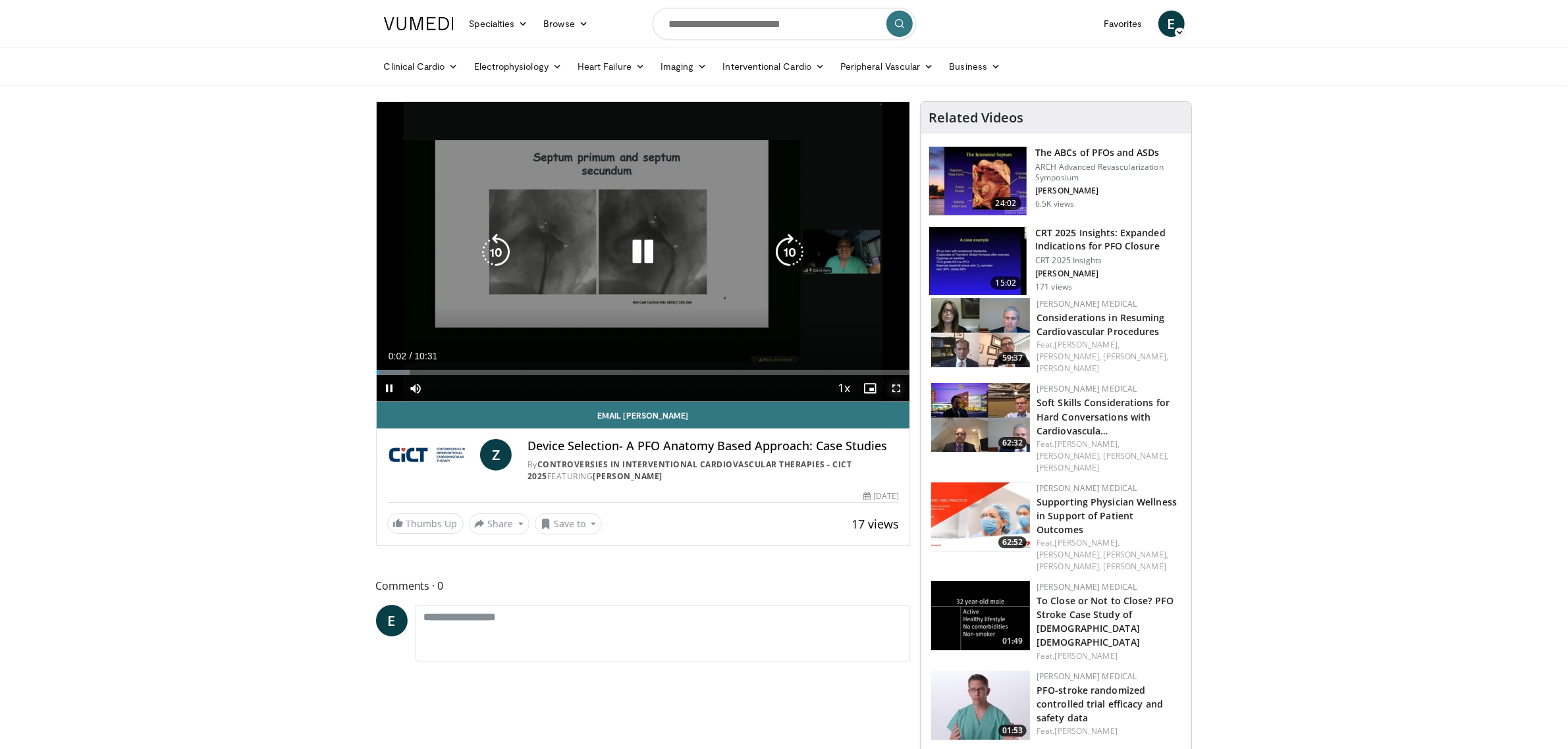
drag, startPoint x: 897, startPoint y: 384, endPoint x: 897, endPoint y: 484, distance: 100.0
click at [897, 384] on span "Video Player" at bounding box center [897, 389] width 27 height 27
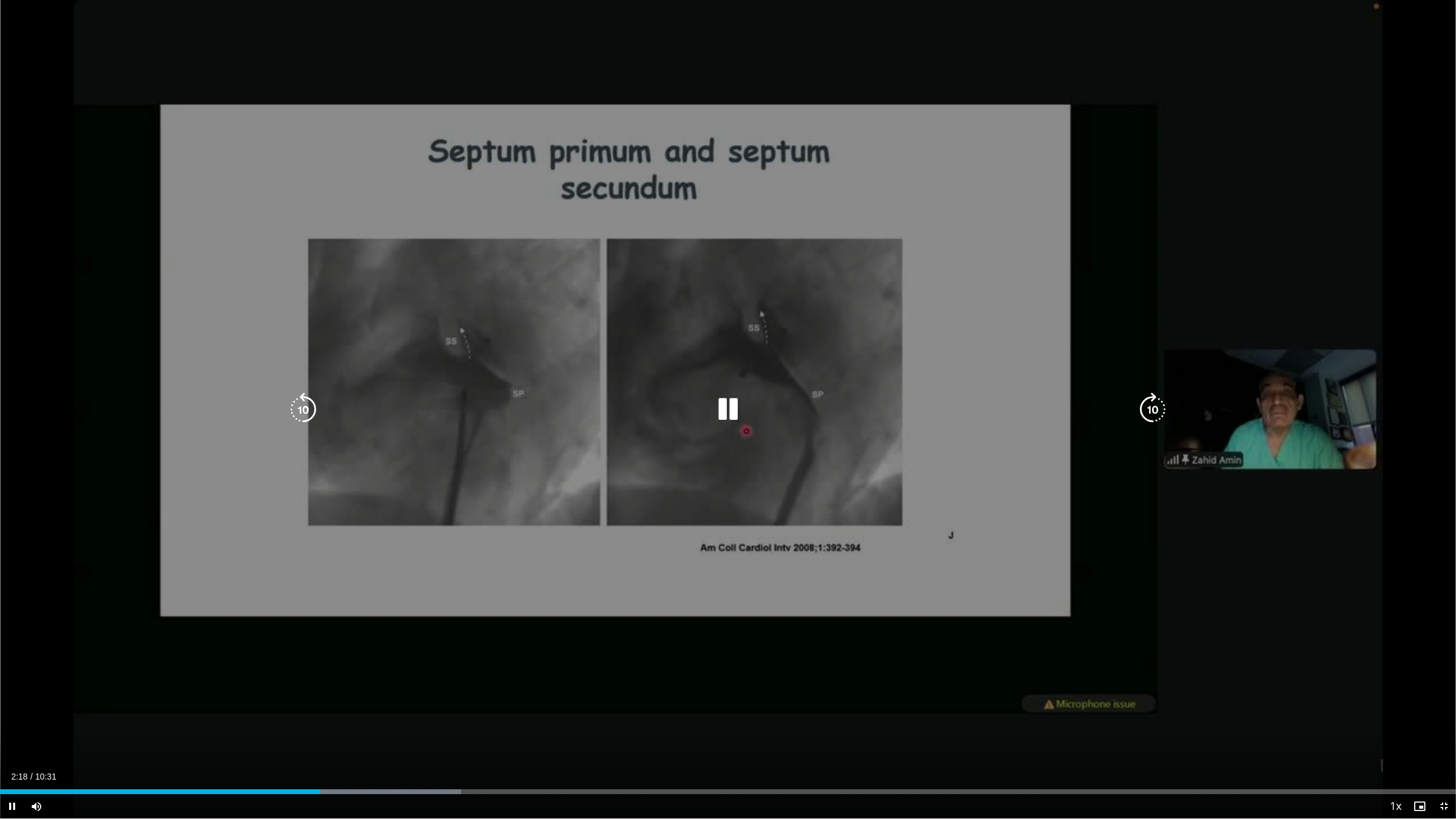
click at [428, 171] on div "10 seconds Tap to unmute" at bounding box center [728, 409] width 1456 height 818
click at [398, 253] on div "10 seconds Tap to unmute" at bounding box center [728, 409] width 1456 height 818
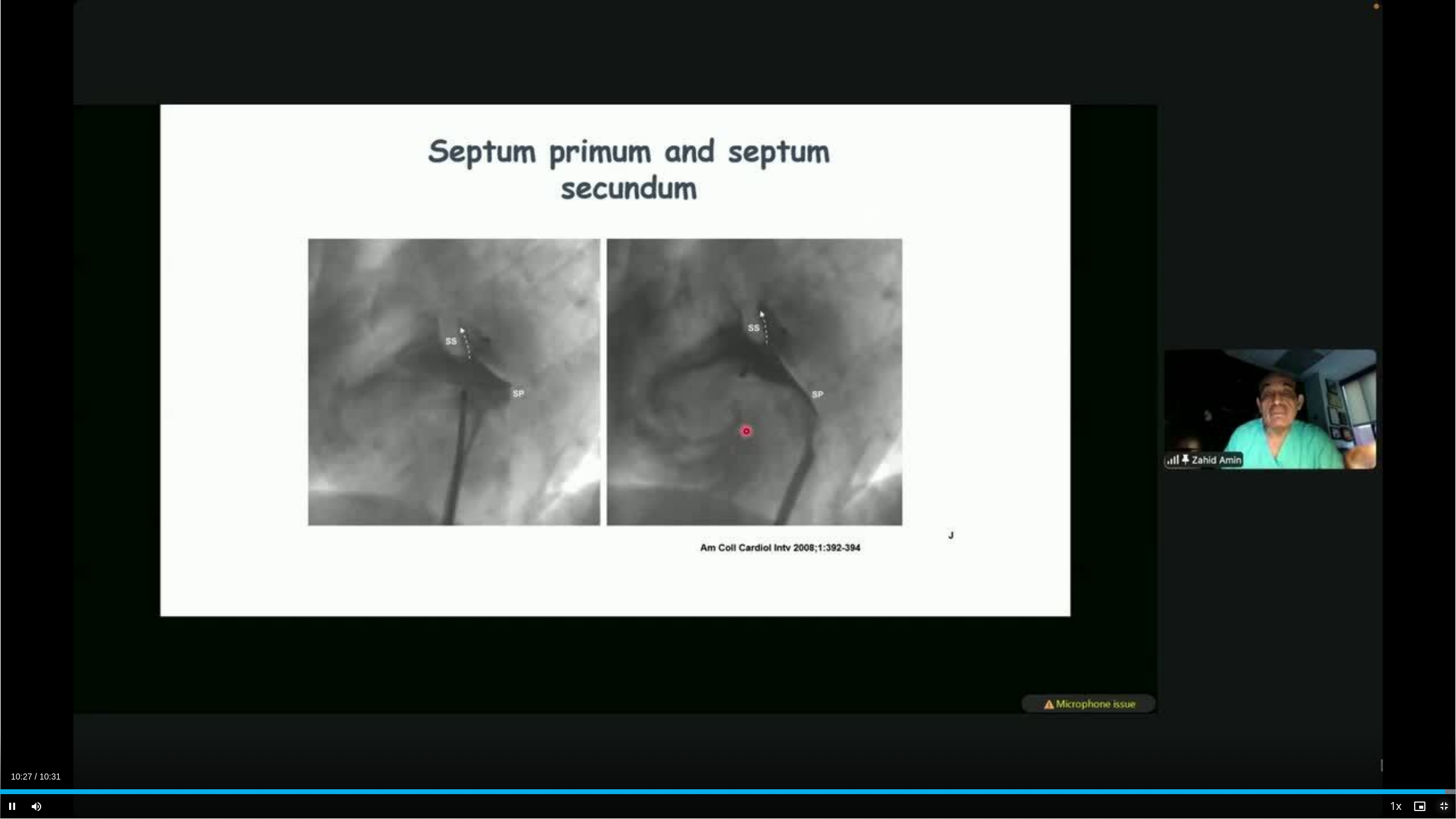
click at [1444, 690] on span "Video Player" at bounding box center [1444, 806] width 25 height 25
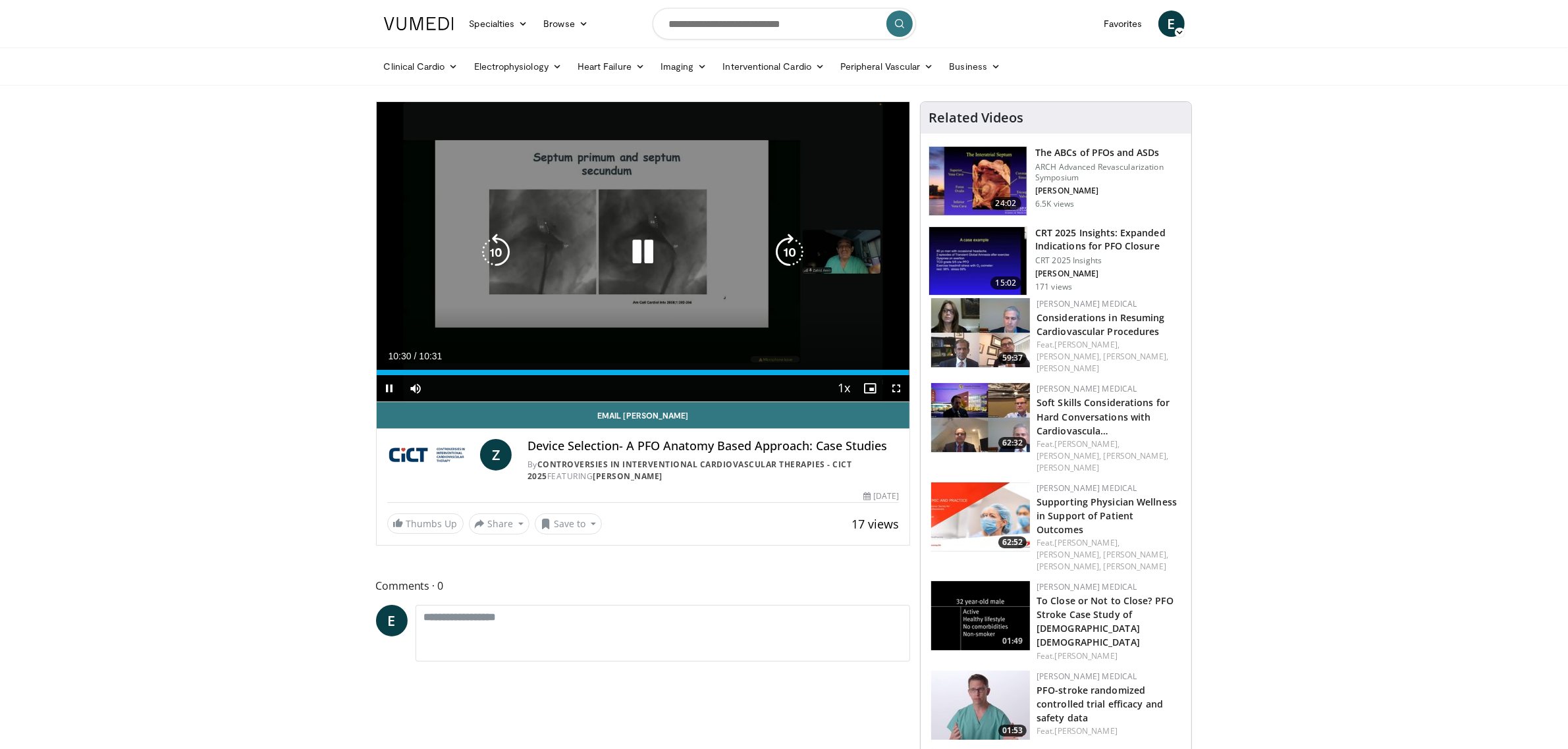
click at [614, 290] on div "10 seconds Tap to unmute" at bounding box center [643, 252] width 534 height 299
